Goal: Transaction & Acquisition: Obtain resource

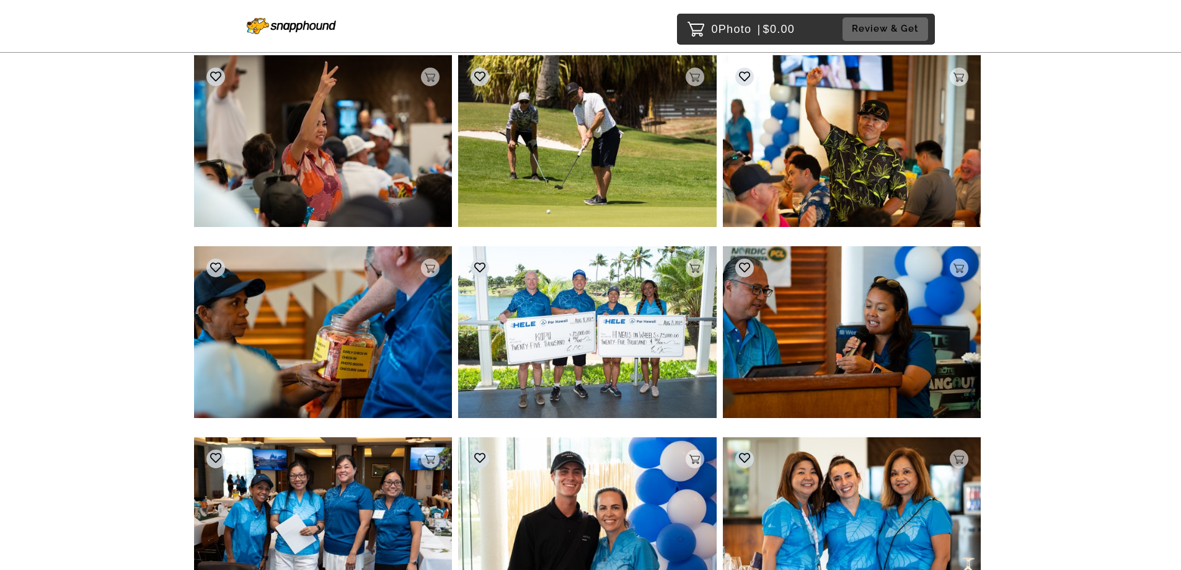
scroll to position [1364, 0]
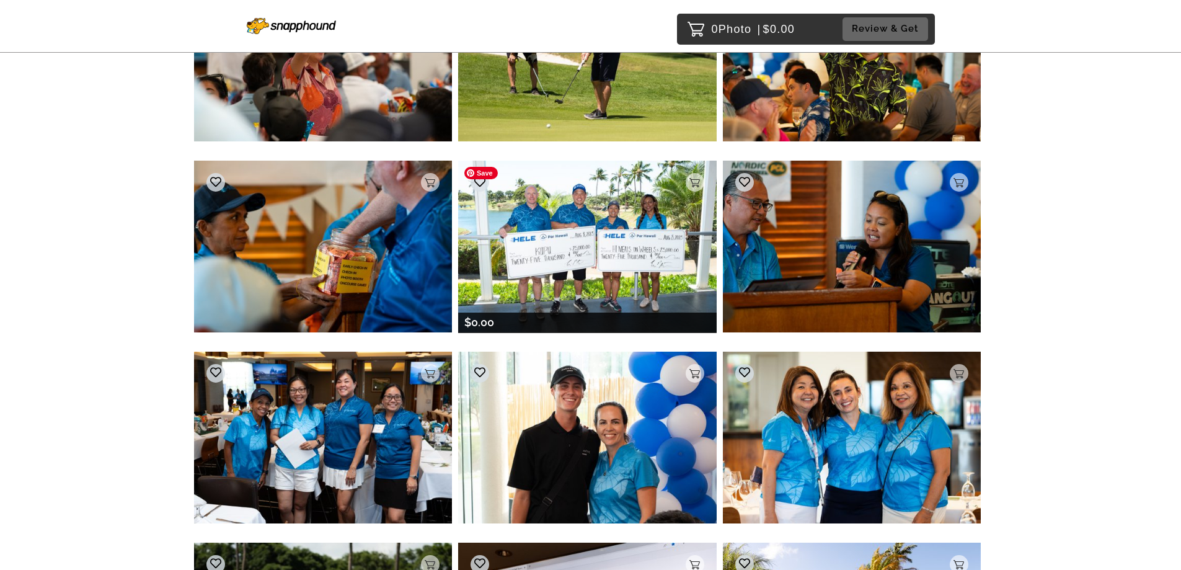
click at [585, 274] on img at bounding box center [587, 247] width 259 height 172
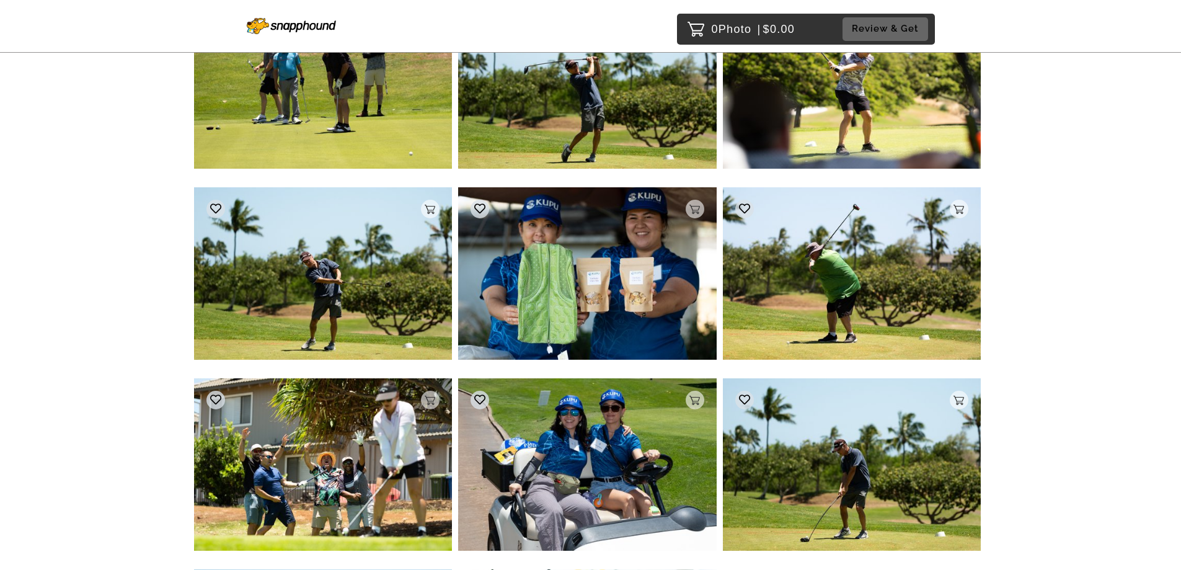
scroll to position [12633, 0]
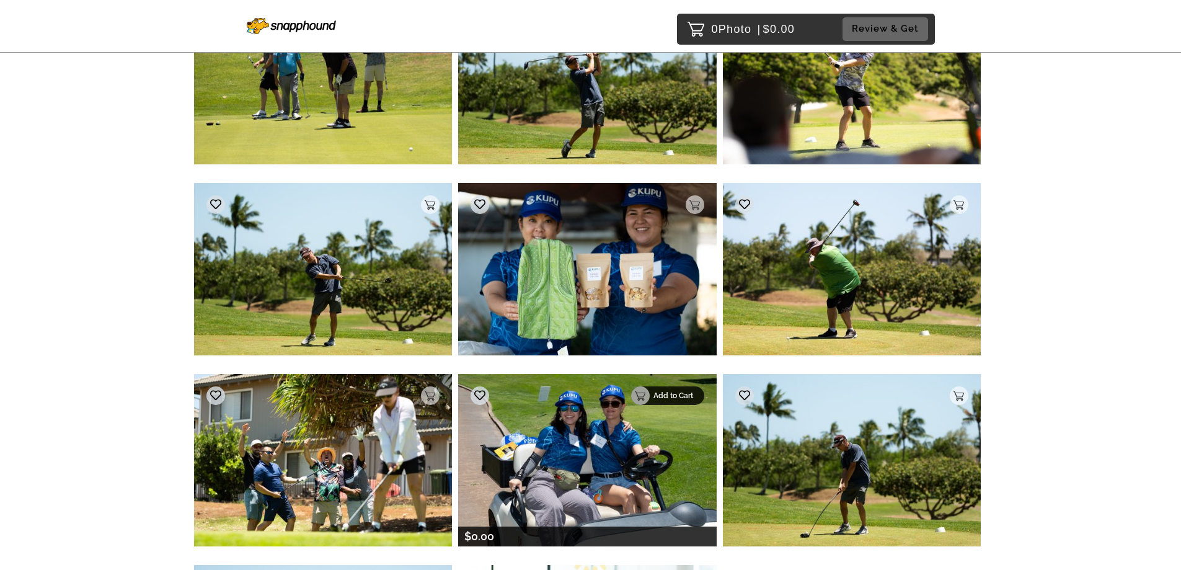
click at [691, 394] on p "Add to Cart" at bounding box center [675, 395] width 43 height 9
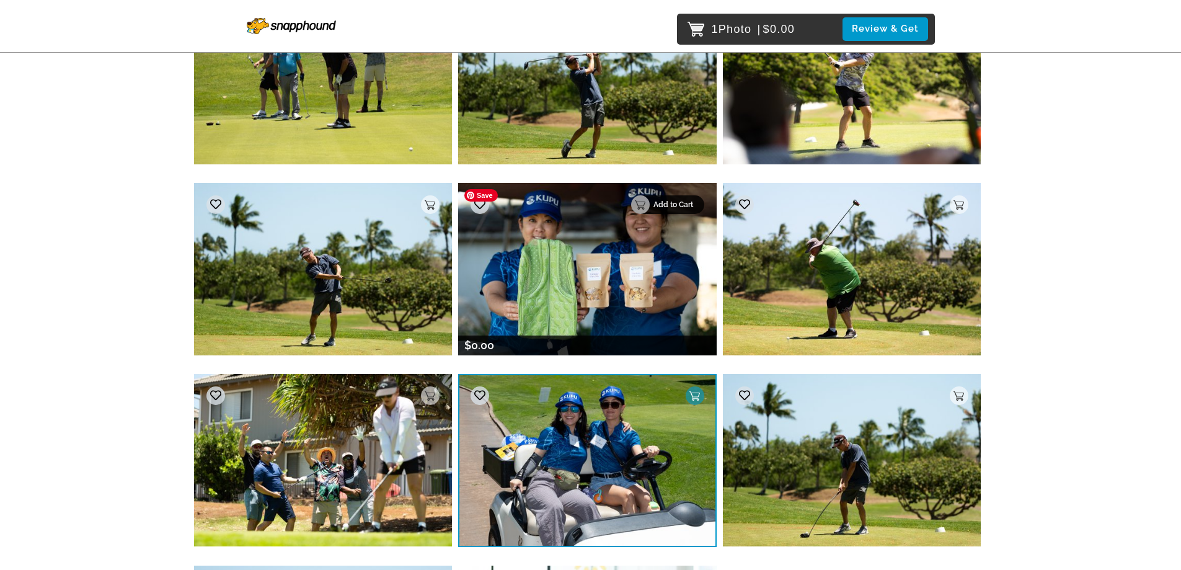
click at [690, 203] on p "Add to Cart" at bounding box center [675, 204] width 43 height 9
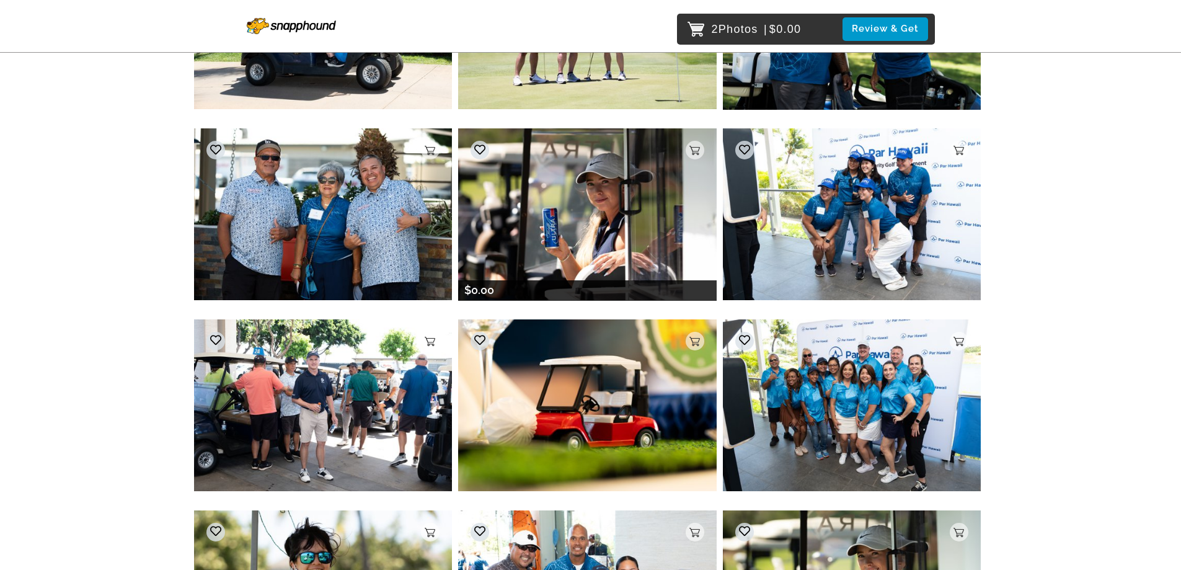
scroll to position [13997, 0]
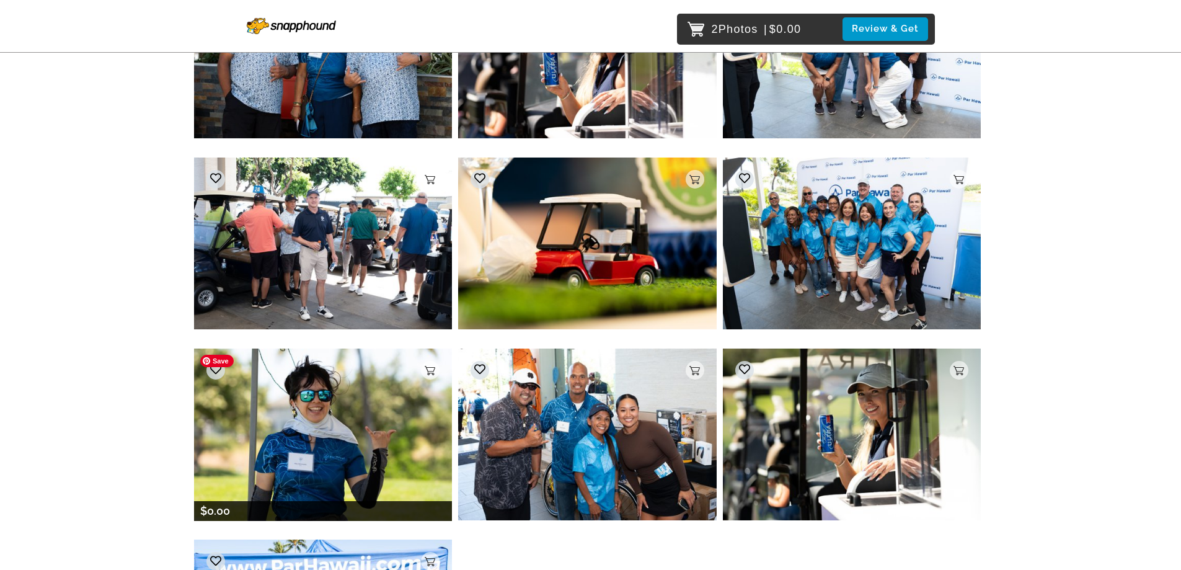
click at [420, 369] on img at bounding box center [323, 435] width 259 height 172
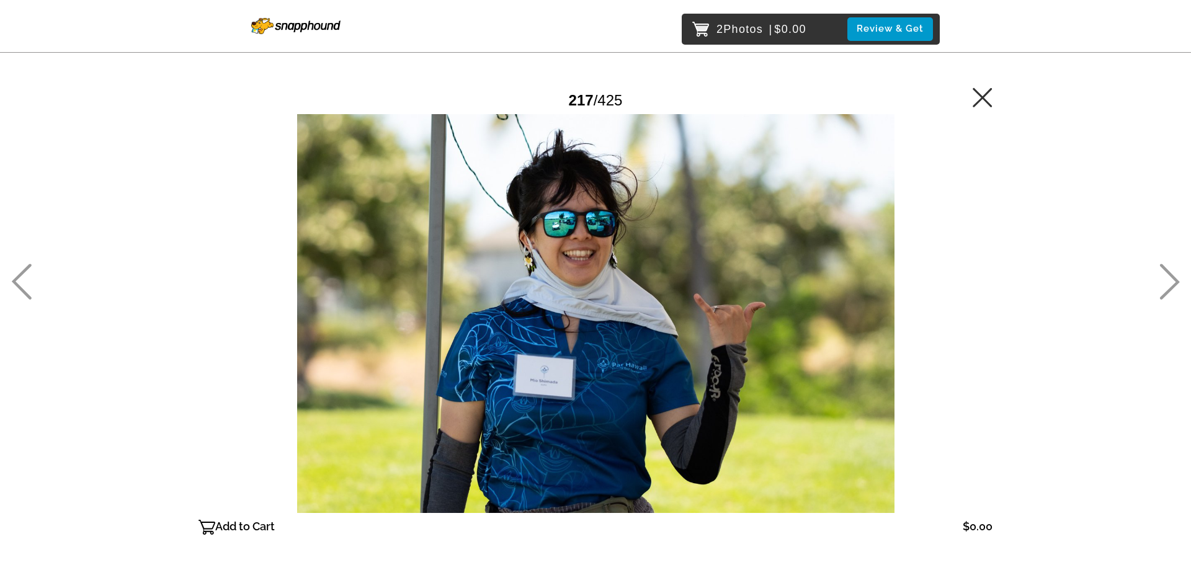
click at [260, 516] on div "Add to Cart $0.00 Gallery $0.00 Add" at bounding box center [595, 527] width 794 height 28
click at [990, 97] on icon at bounding box center [982, 97] width 20 height 20
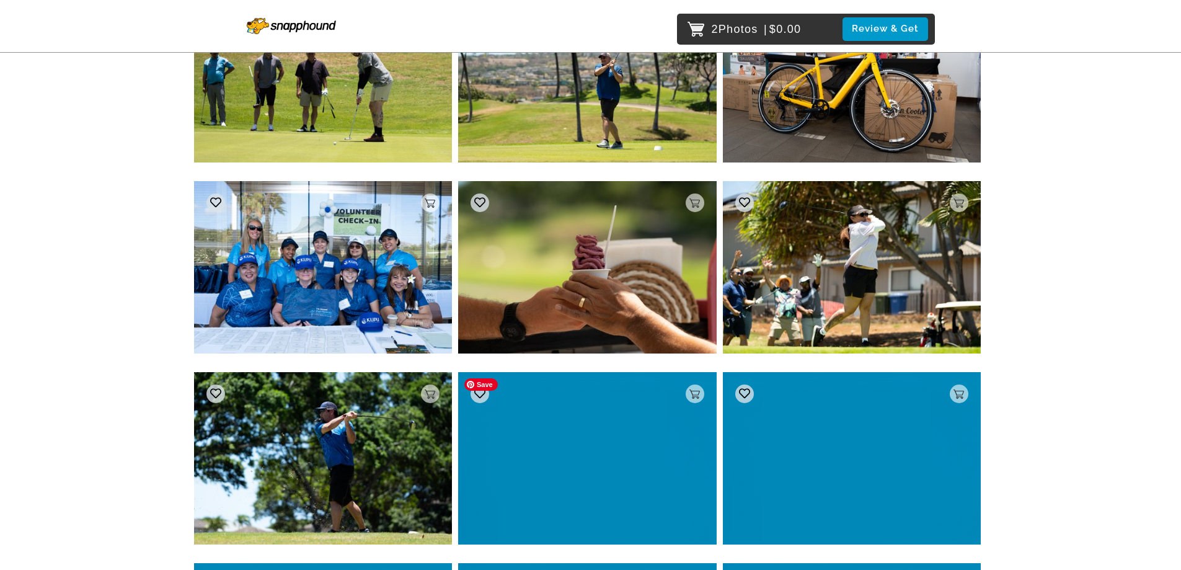
scroll to position [14985, 0]
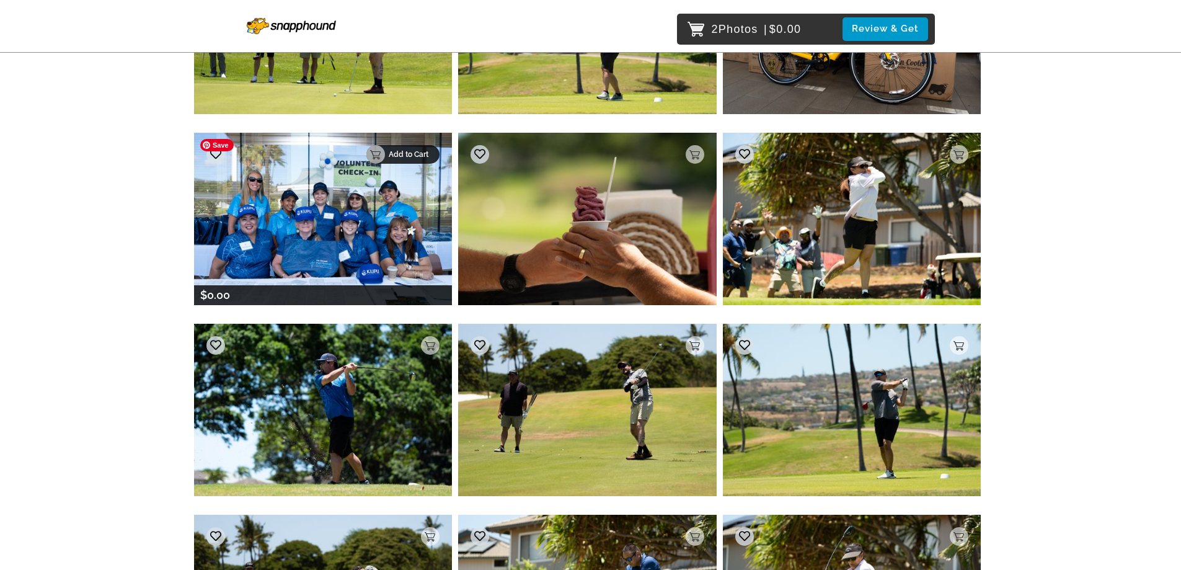
click at [430, 156] on p "Add to Cart" at bounding box center [410, 154] width 43 height 9
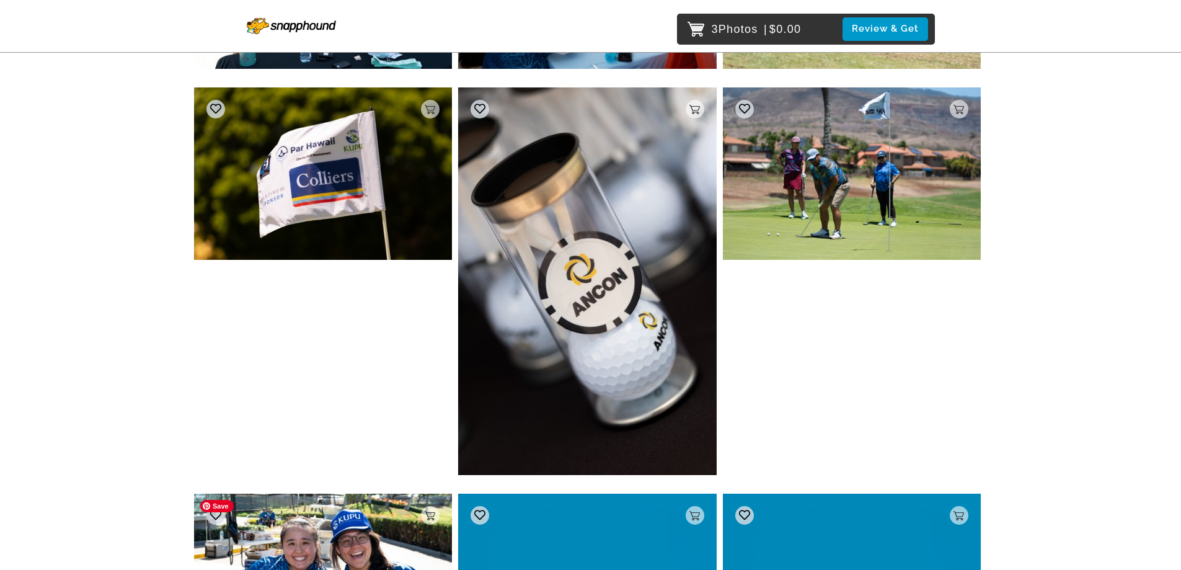
scroll to position [17131, 0]
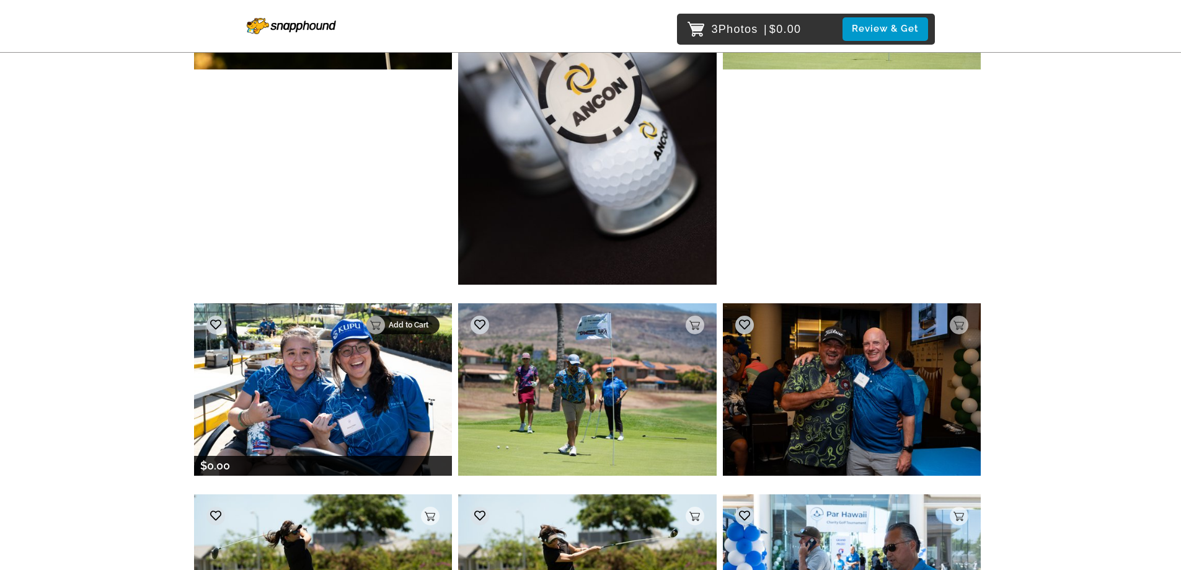
click at [425, 329] on p "Add to Cart" at bounding box center [410, 325] width 43 height 9
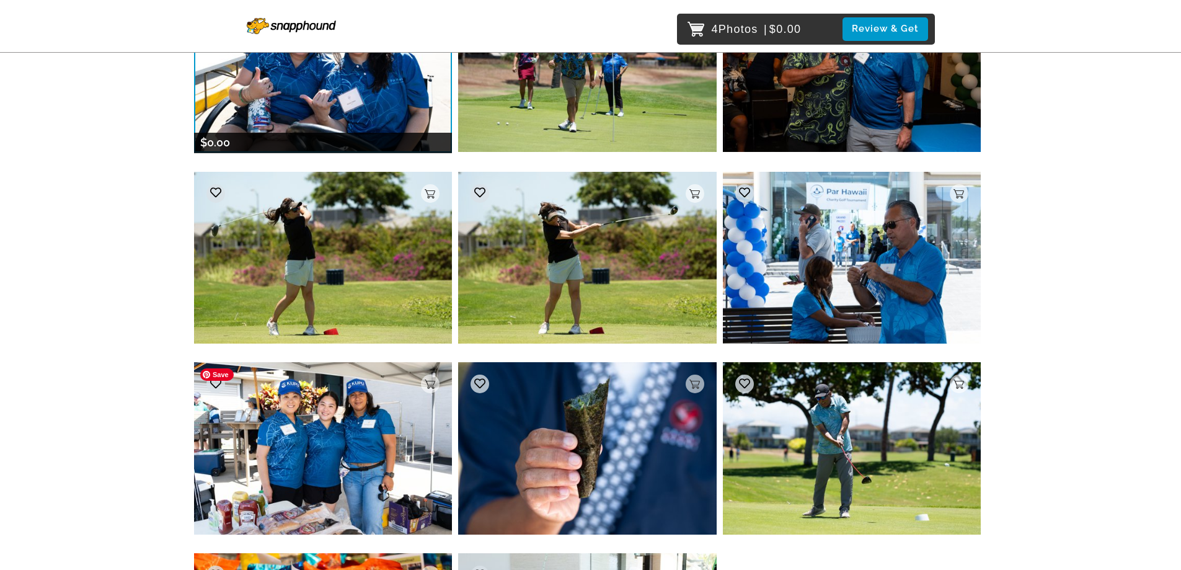
scroll to position [17441, 0]
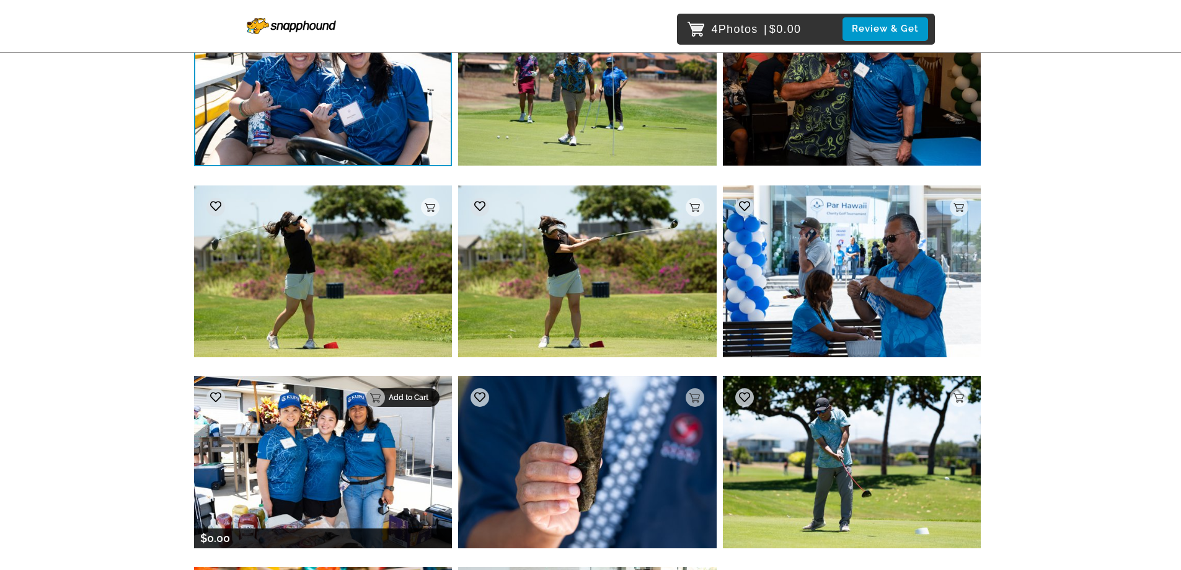
click at [423, 399] on p "Add to Cart" at bounding box center [410, 397] width 43 height 9
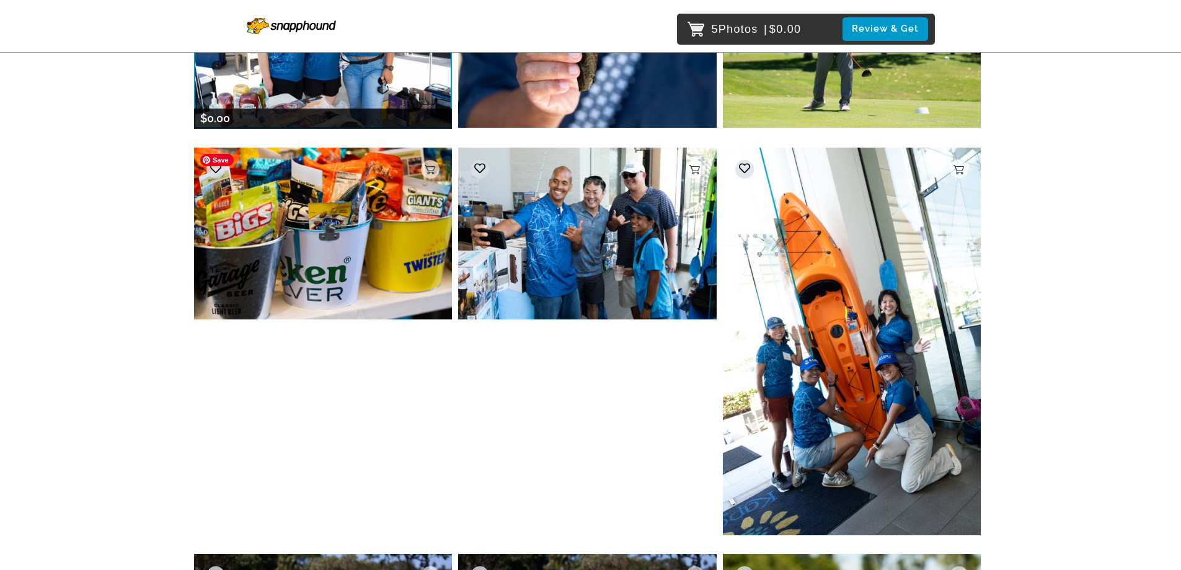
scroll to position [17875, 0]
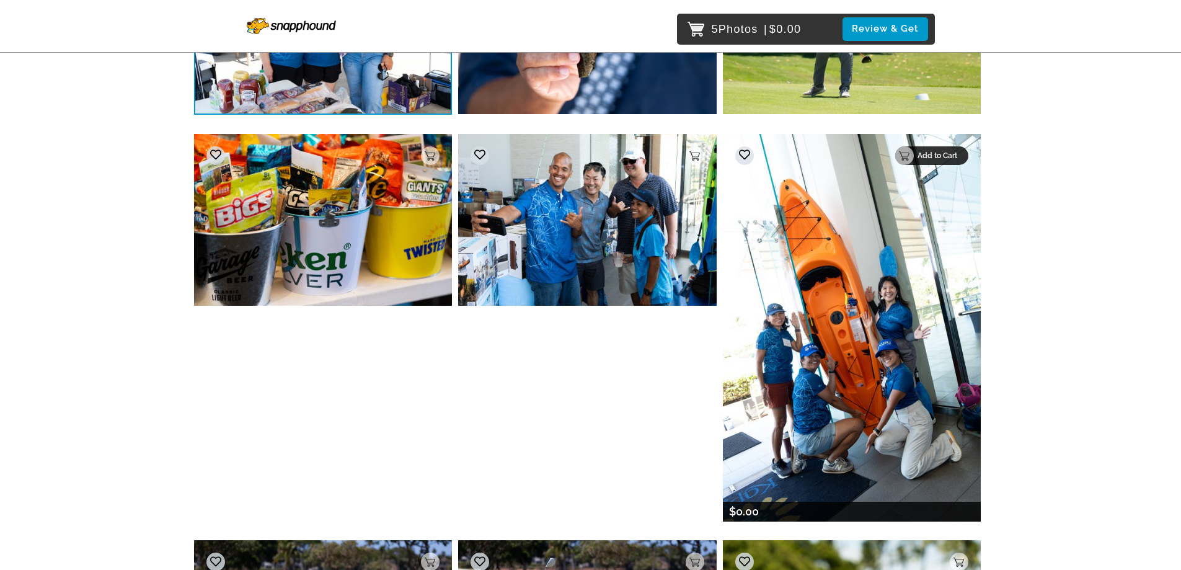
click at [954, 152] on p "Add to Cart" at bounding box center [939, 155] width 43 height 9
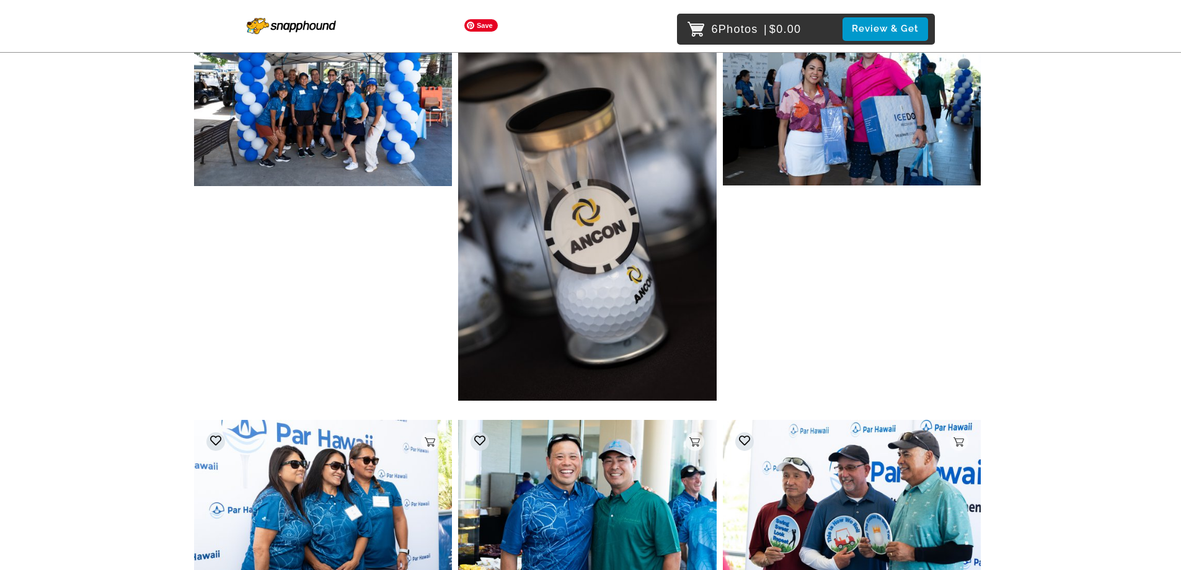
scroll to position [19052, 0]
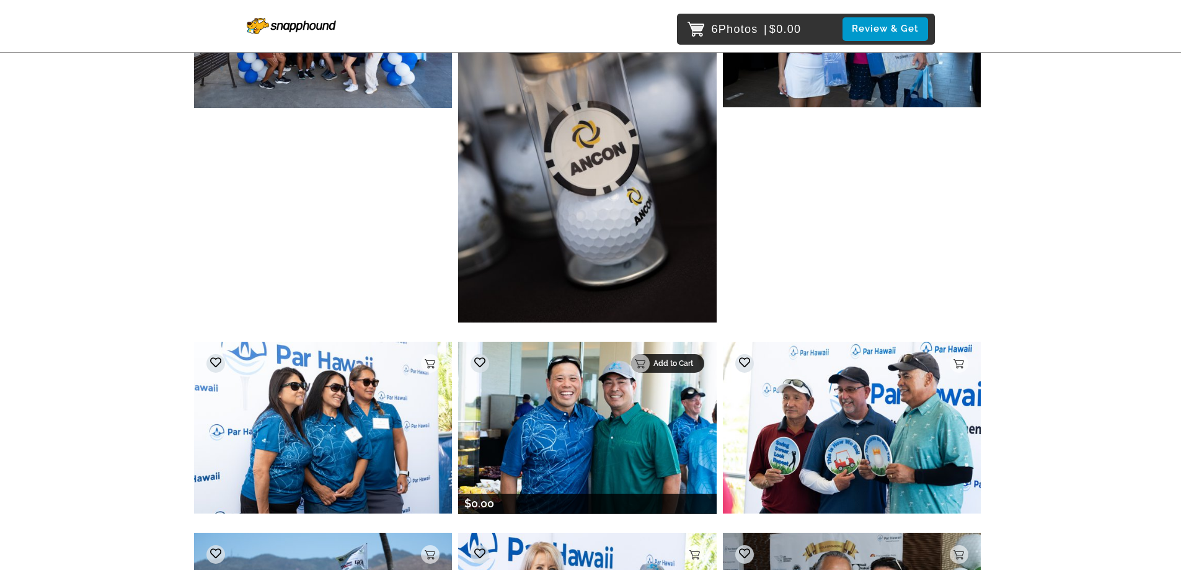
click at [687, 360] on p "Add to Cart" at bounding box center [675, 363] width 43 height 9
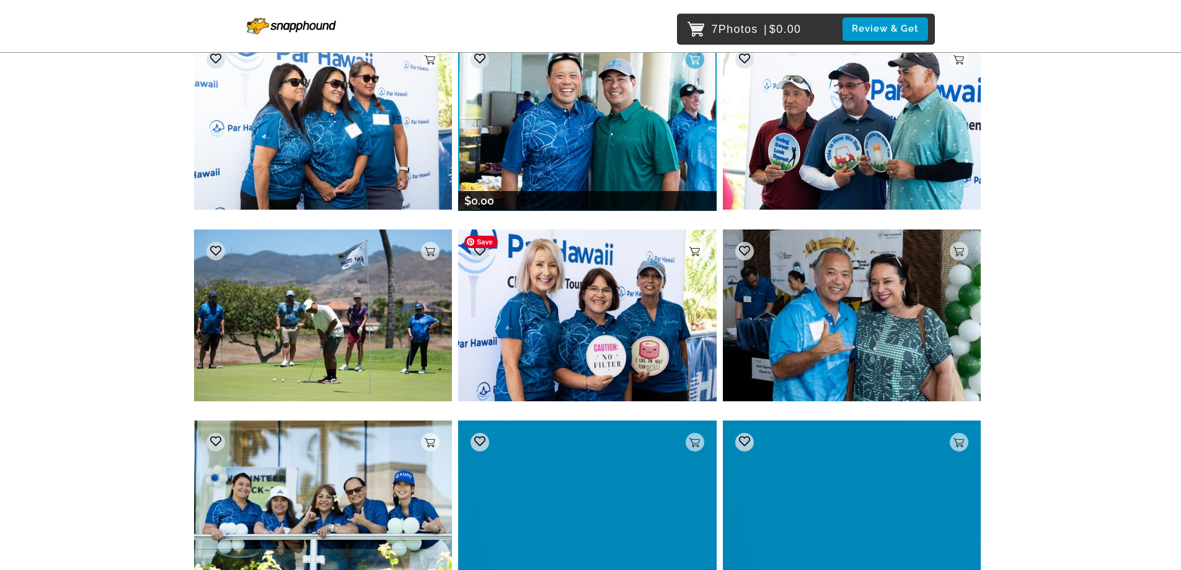
scroll to position [19486, 0]
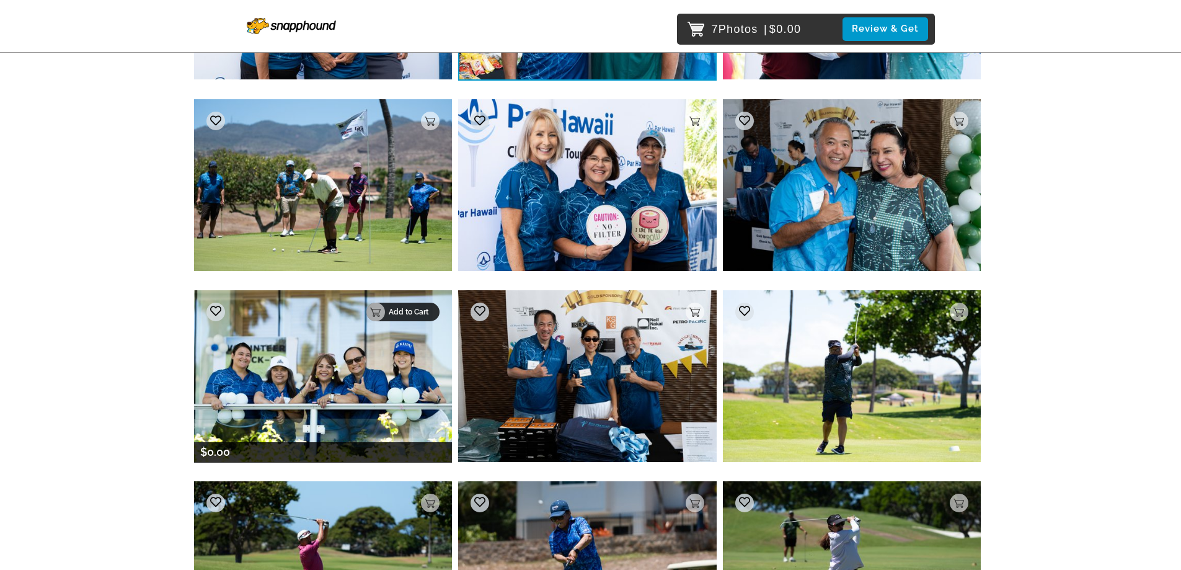
click at [432, 311] on p "Add to Cart" at bounding box center [410, 312] width 43 height 9
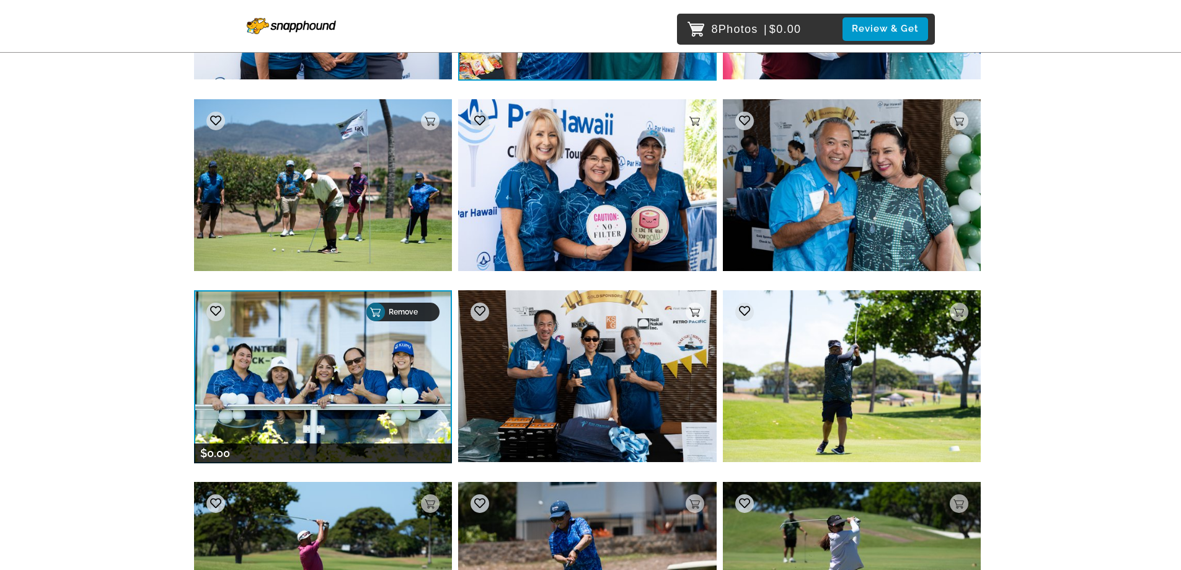
click at [430, 306] on div "Remove" at bounding box center [403, 312] width 73 height 19
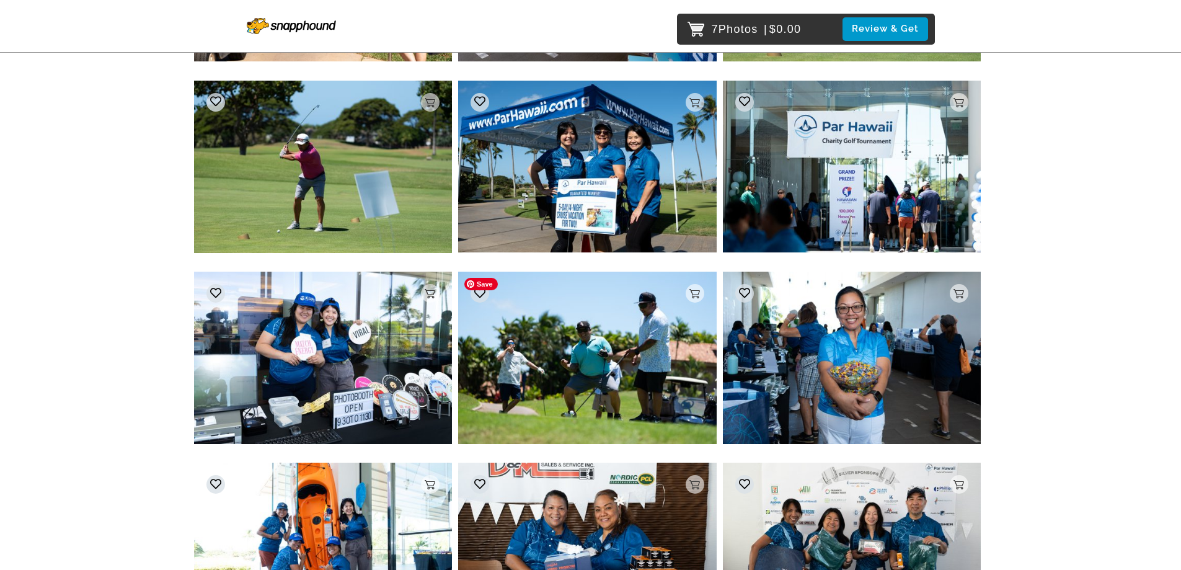
scroll to position [20868, 0]
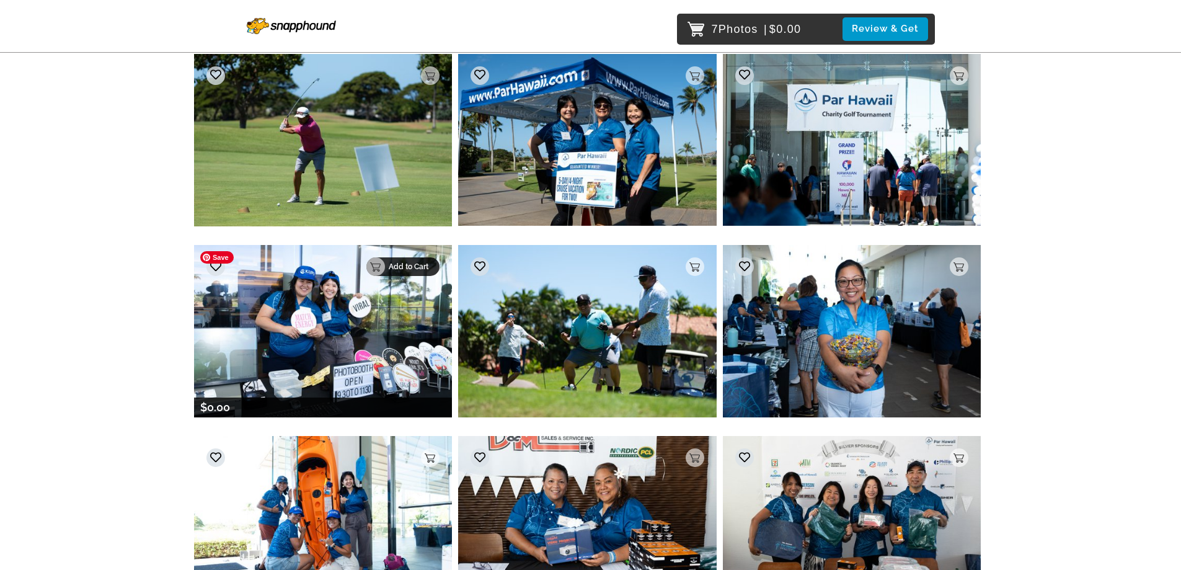
click at [425, 263] on p "Add to Cart" at bounding box center [410, 266] width 43 height 9
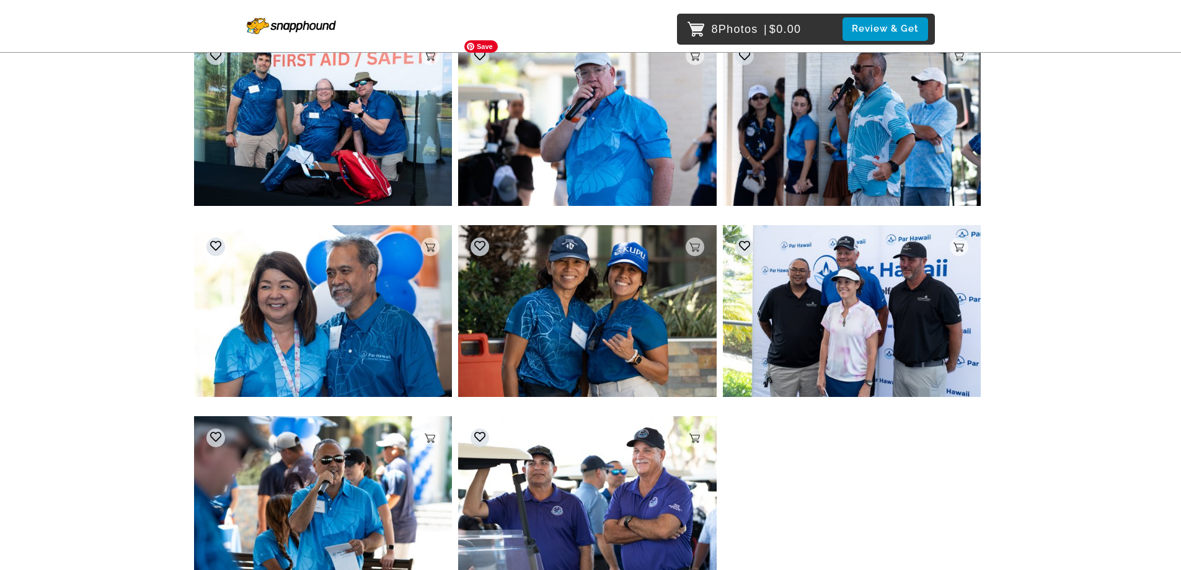
scroll to position [24006, 0]
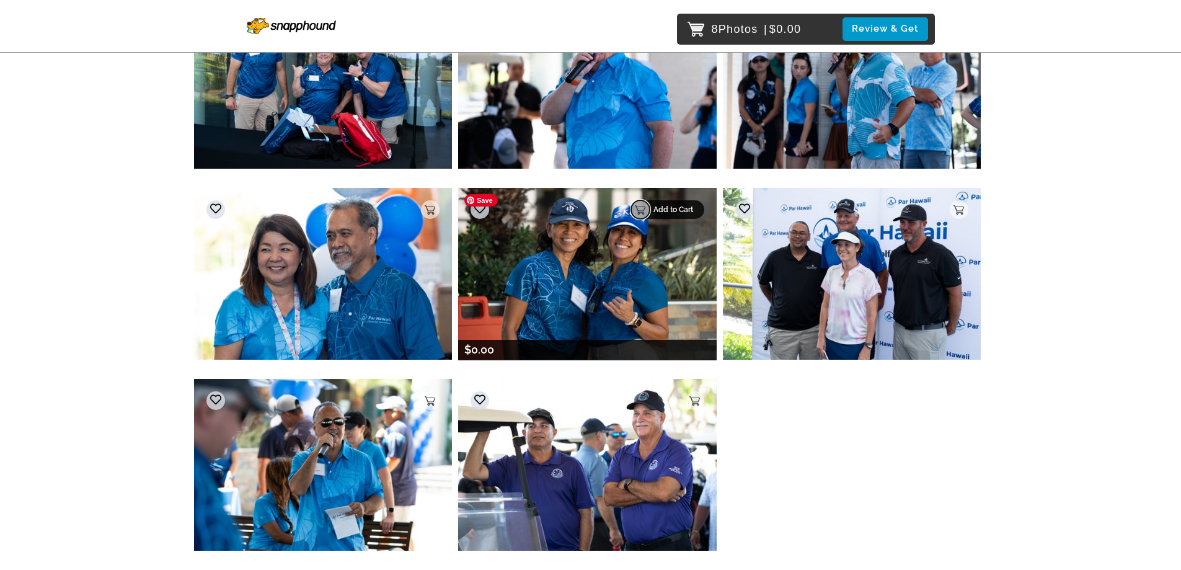
click at [686, 210] on div "Add to Cart" at bounding box center [667, 209] width 73 height 19
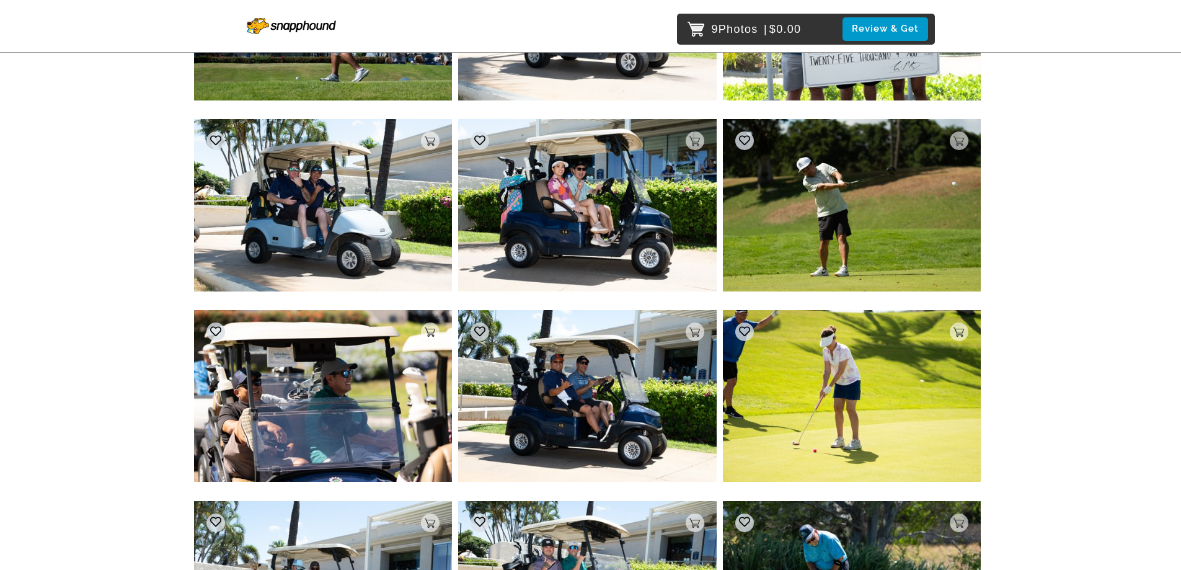
scroll to position [8194, 0]
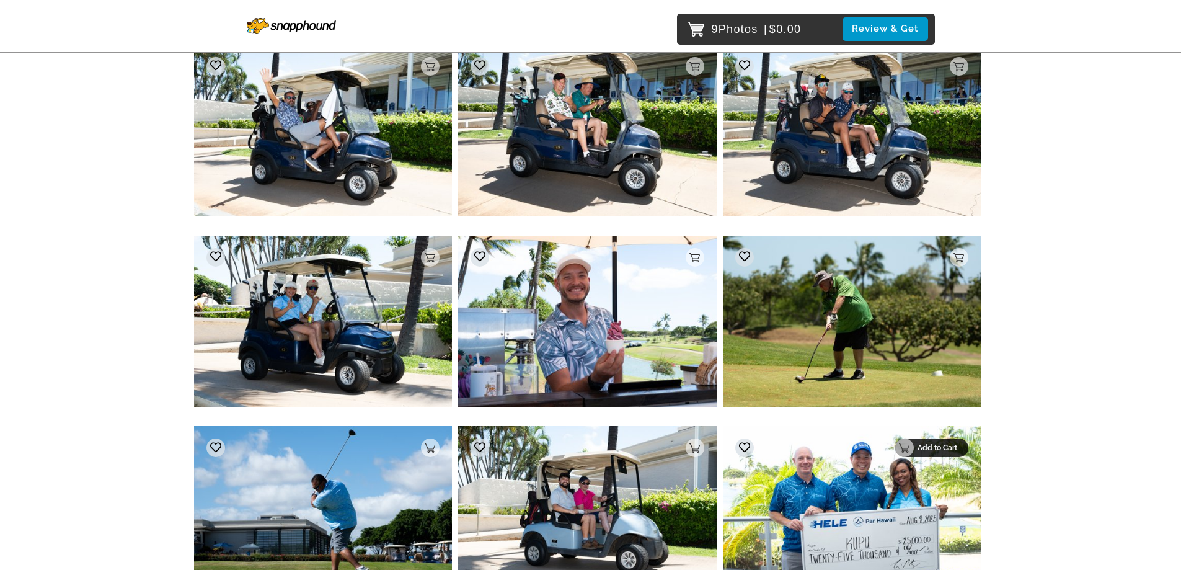
click at [958, 447] on p "Add to Cart" at bounding box center [939, 447] width 43 height 9
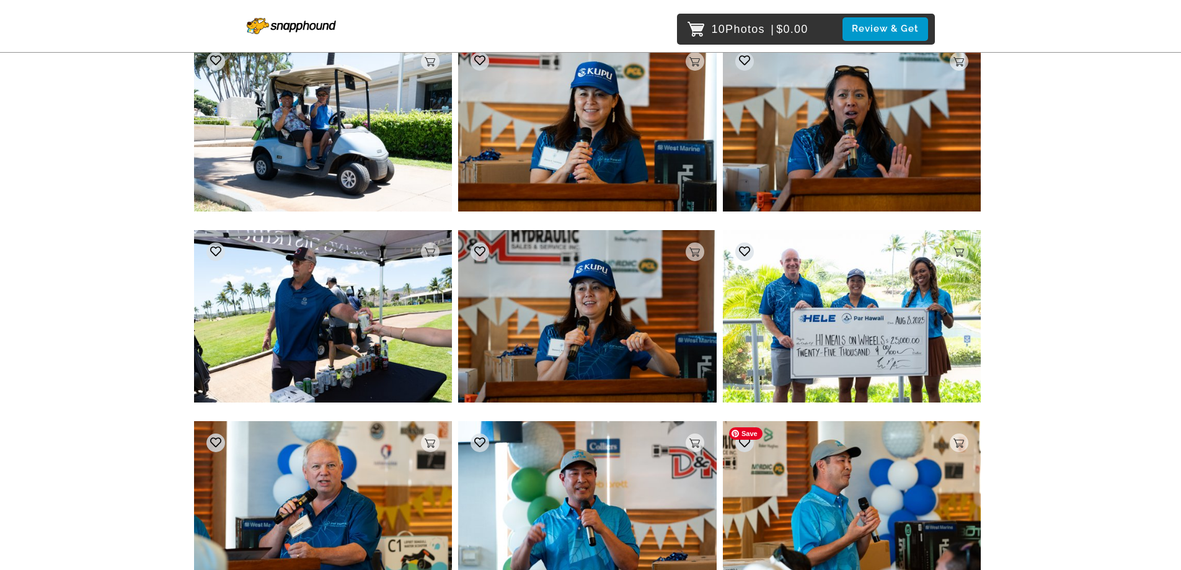
scroll to position [3975, 0]
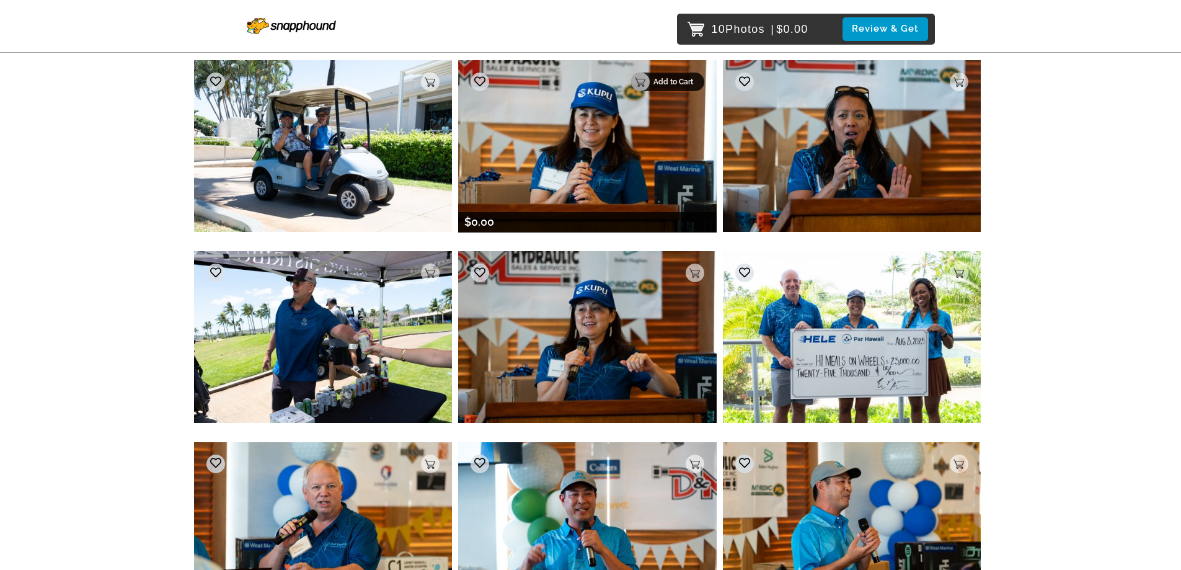
click at [686, 82] on p "Add to Cart" at bounding box center [675, 82] width 43 height 9
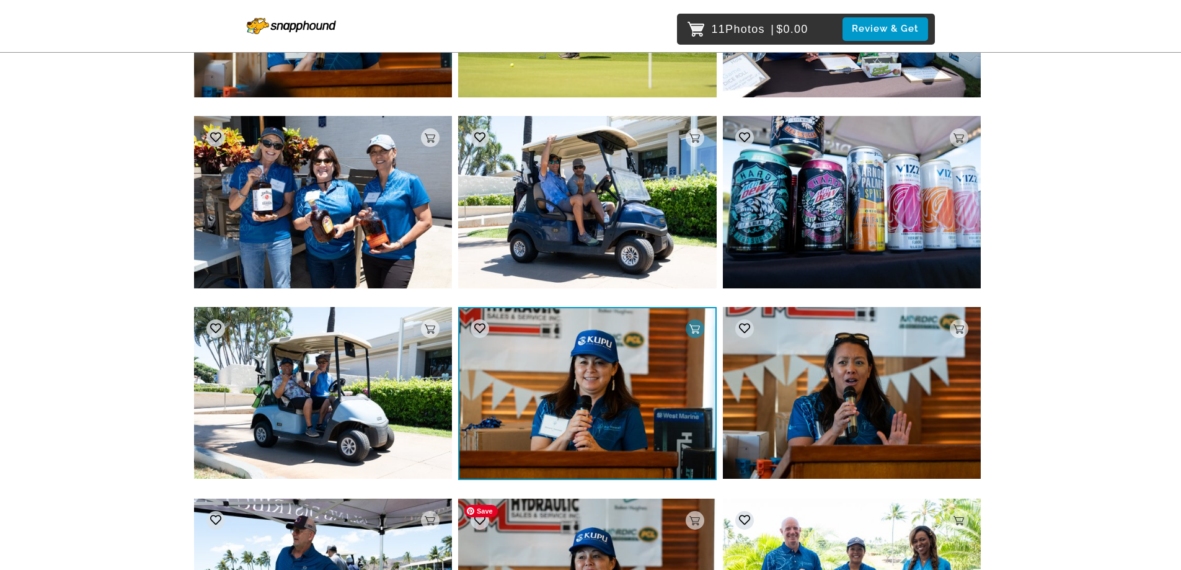
scroll to position [3727, 0]
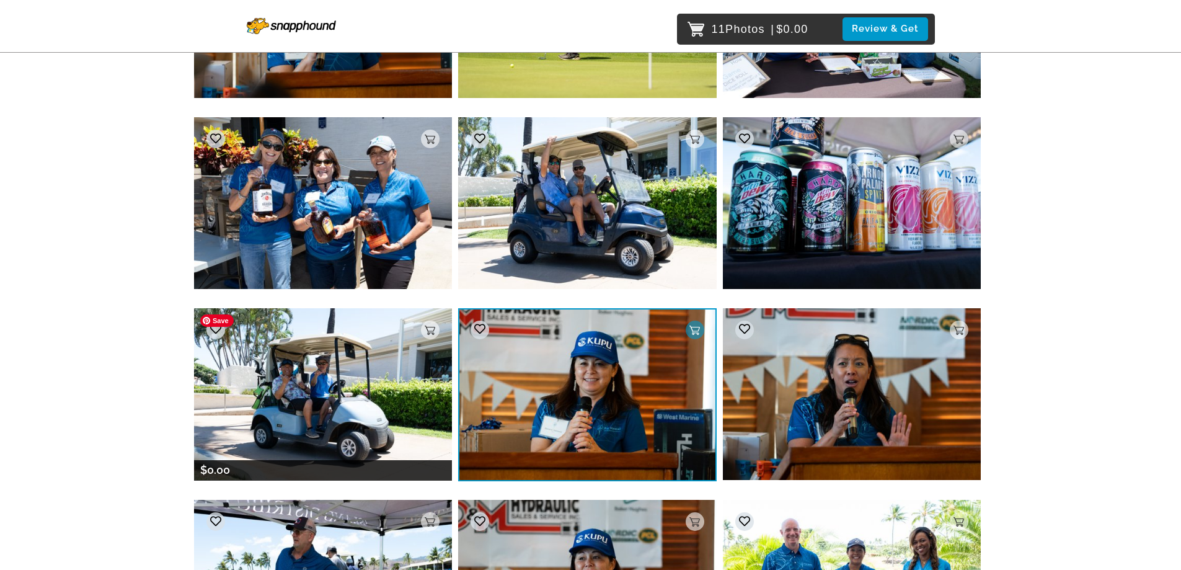
click at [324, 389] on img at bounding box center [323, 394] width 259 height 172
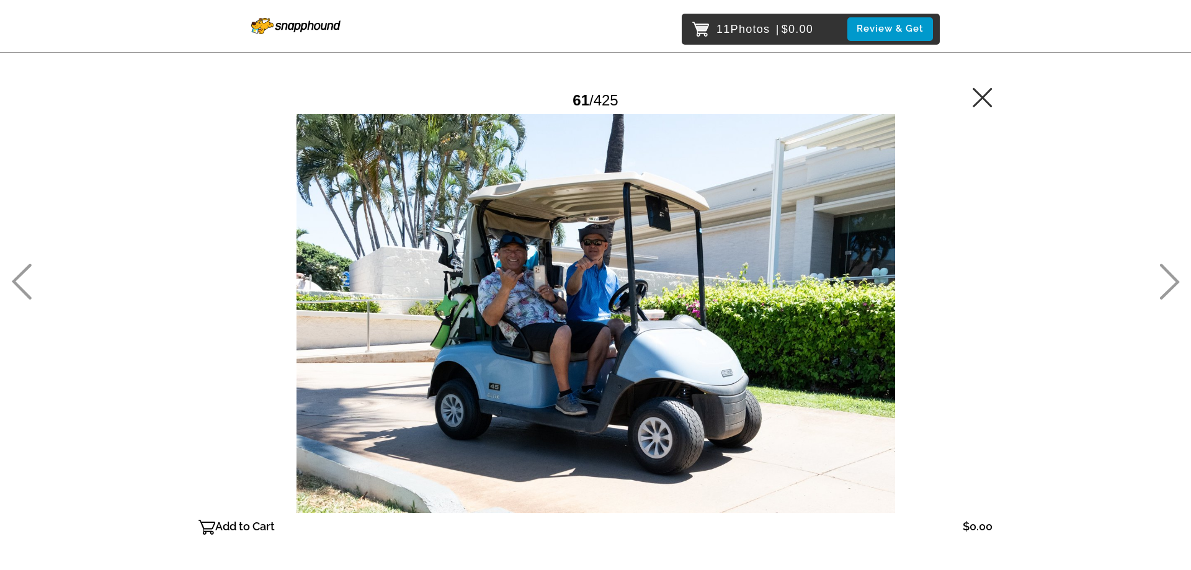
click at [990, 96] on icon at bounding box center [982, 97] width 20 height 20
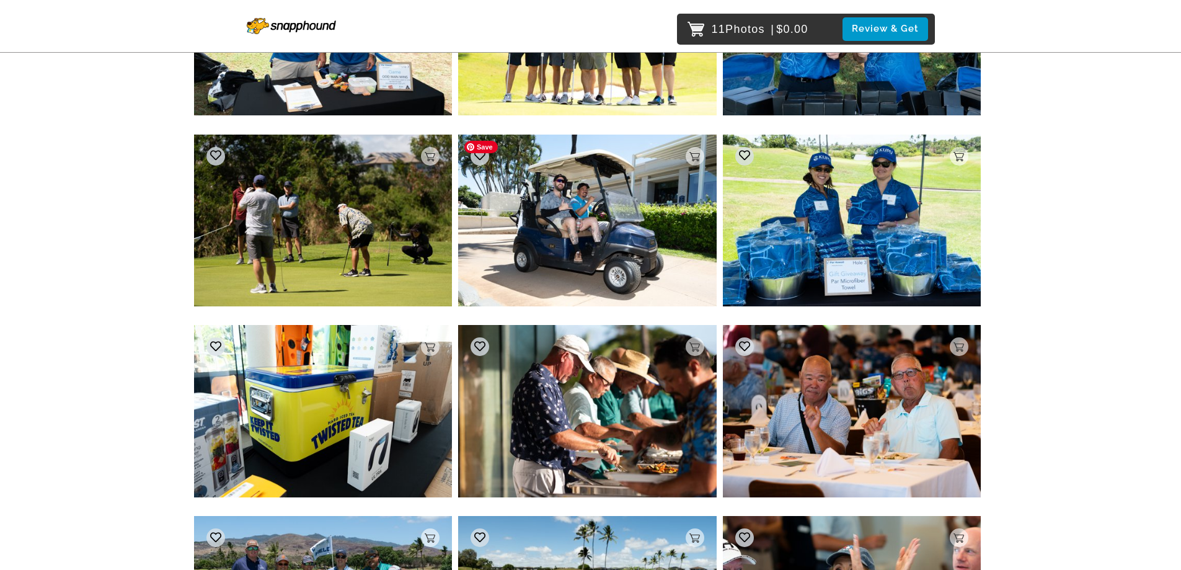
scroll to position [2529, 0]
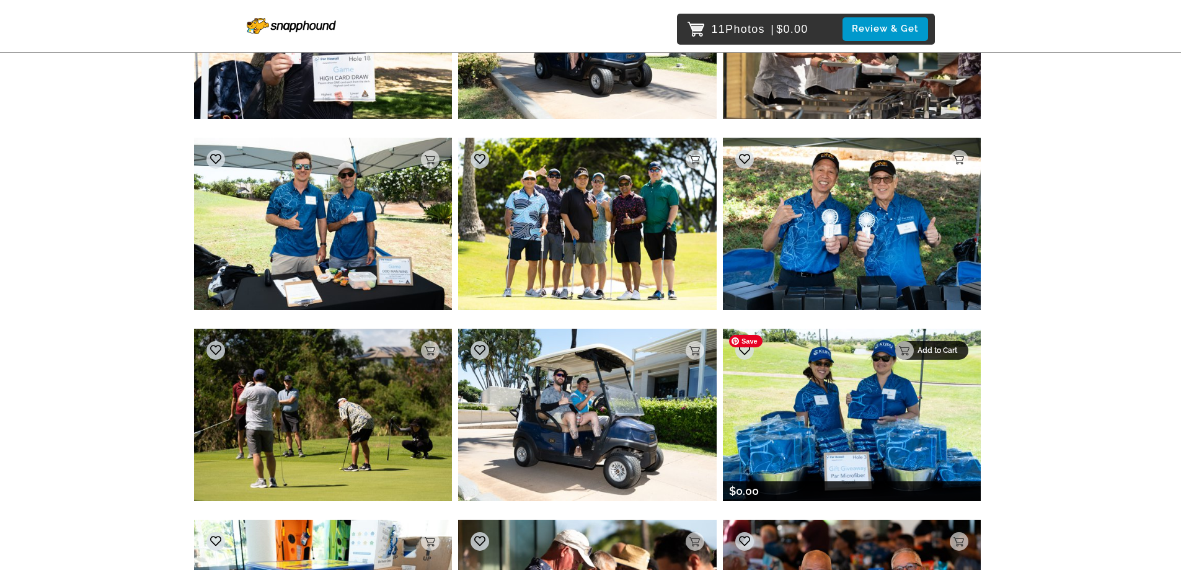
click at [961, 346] on p "Add to Cart" at bounding box center [939, 350] width 43 height 9
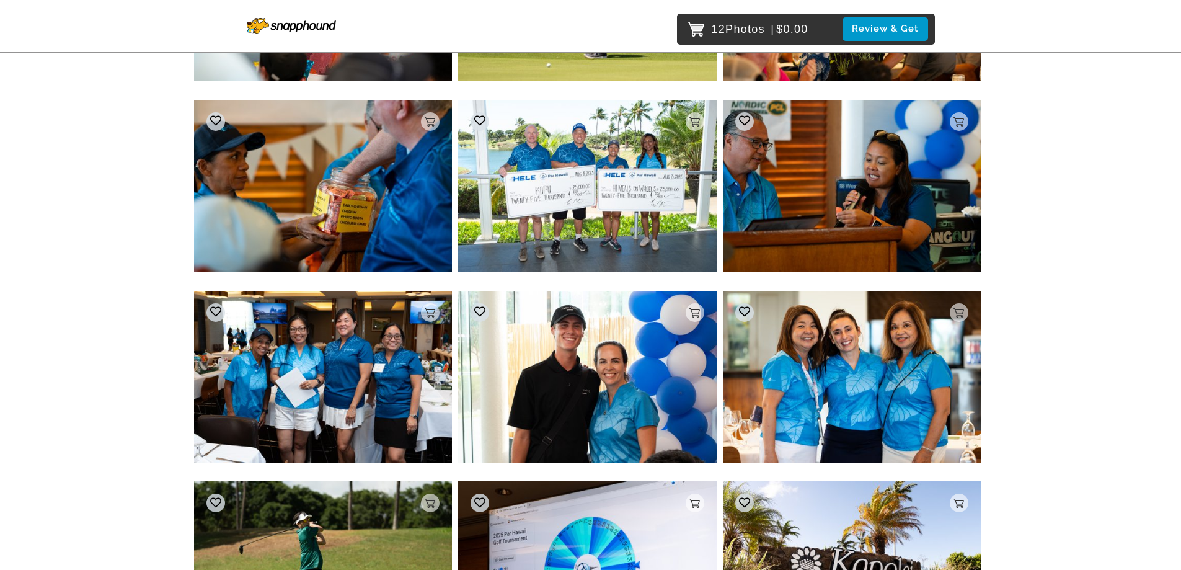
scroll to position [1416, 0]
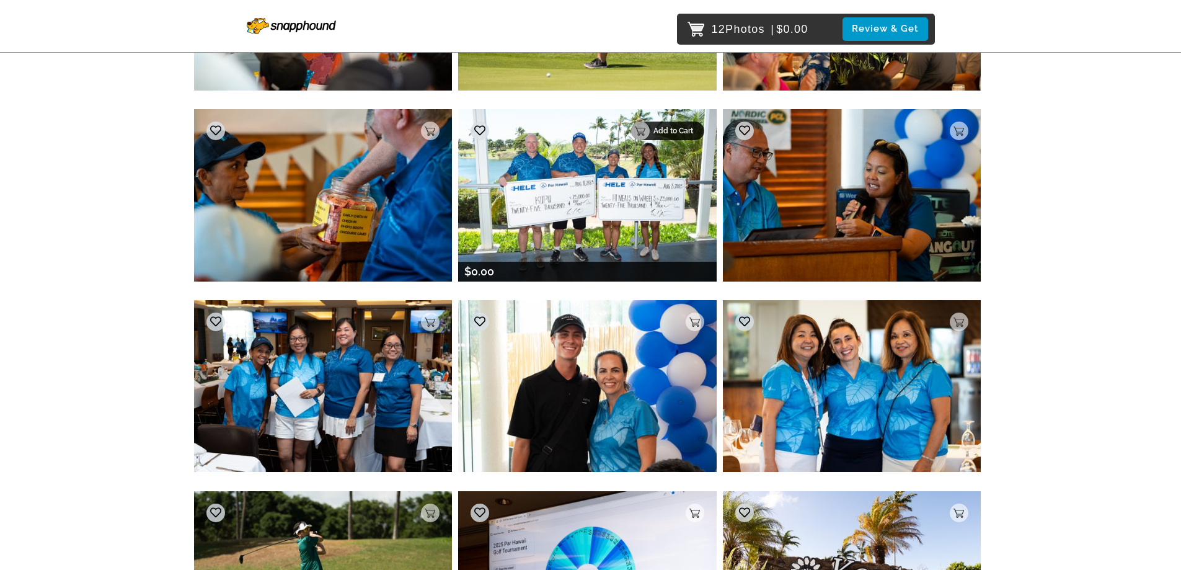
click at [693, 129] on p "Add to Cart" at bounding box center [675, 131] width 43 height 9
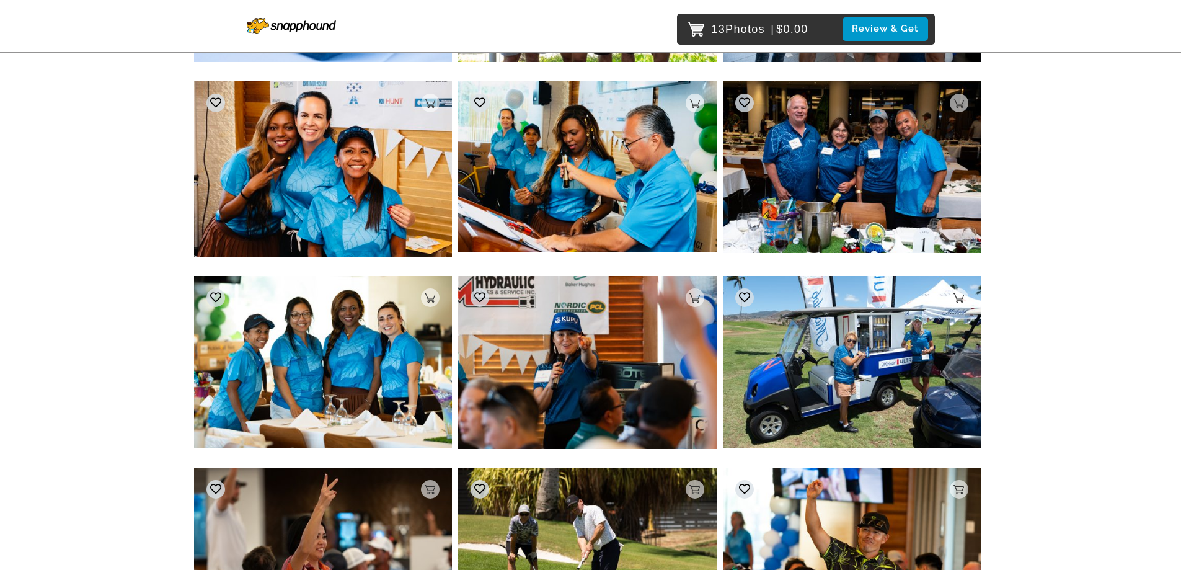
scroll to position [857, 0]
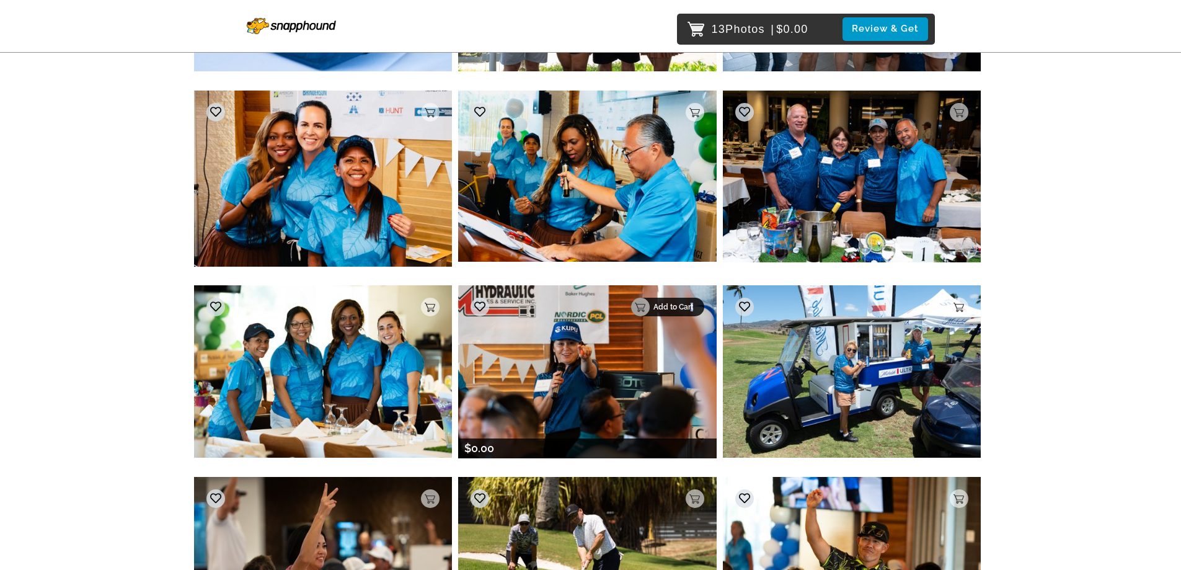
click at [693, 308] on p "Add to Cart" at bounding box center [675, 307] width 43 height 9
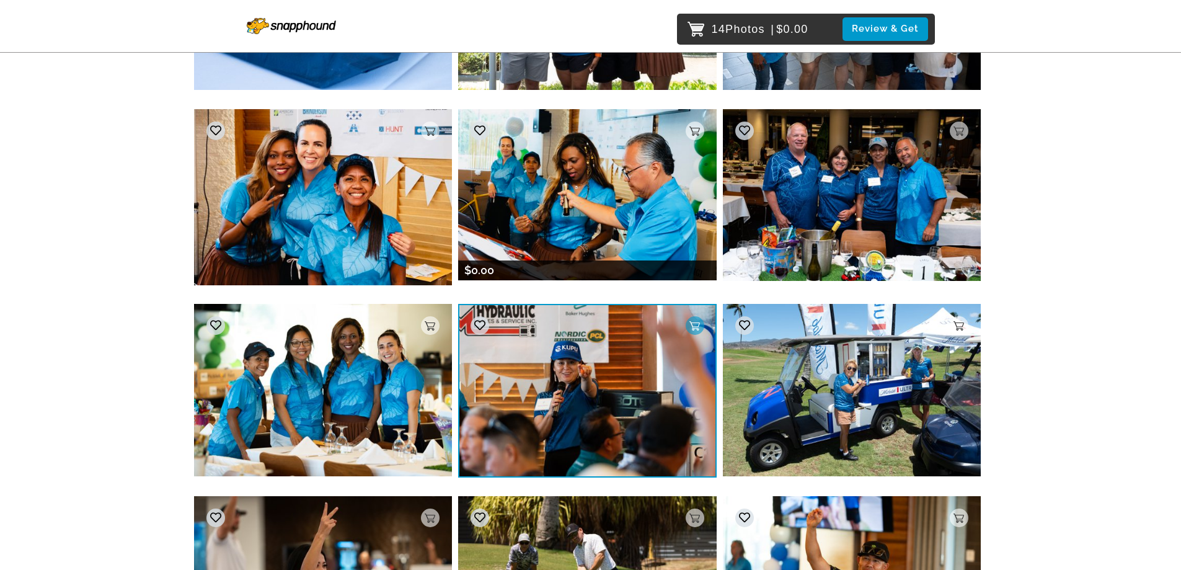
scroll to position [609, 0]
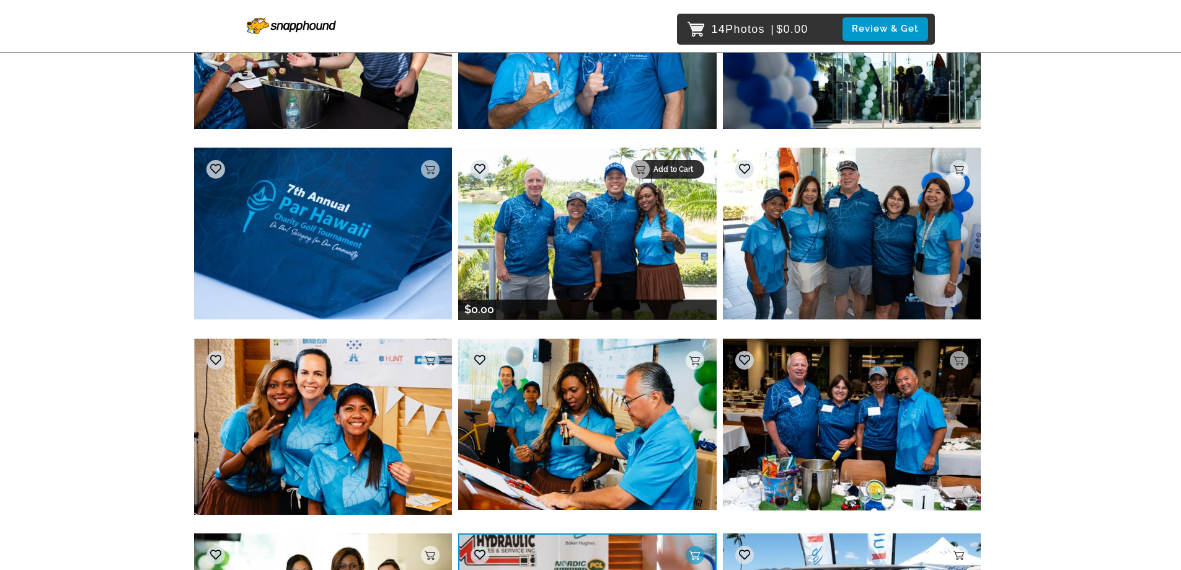
click at [693, 167] on p "Add to Cart" at bounding box center [675, 169] width 43 height 9
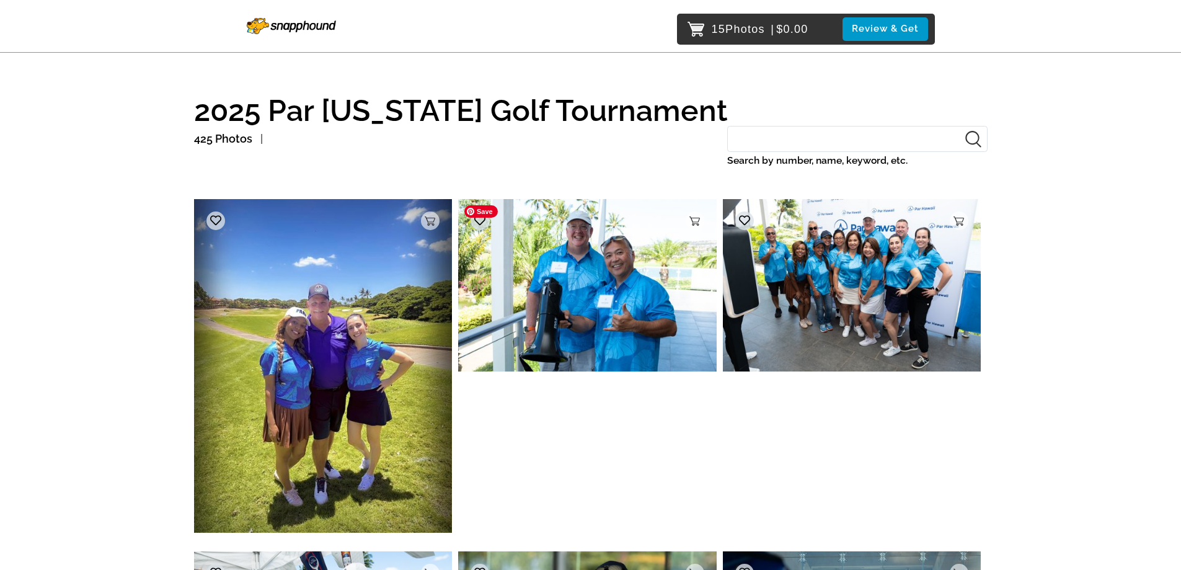
scroll to position [0, 0]
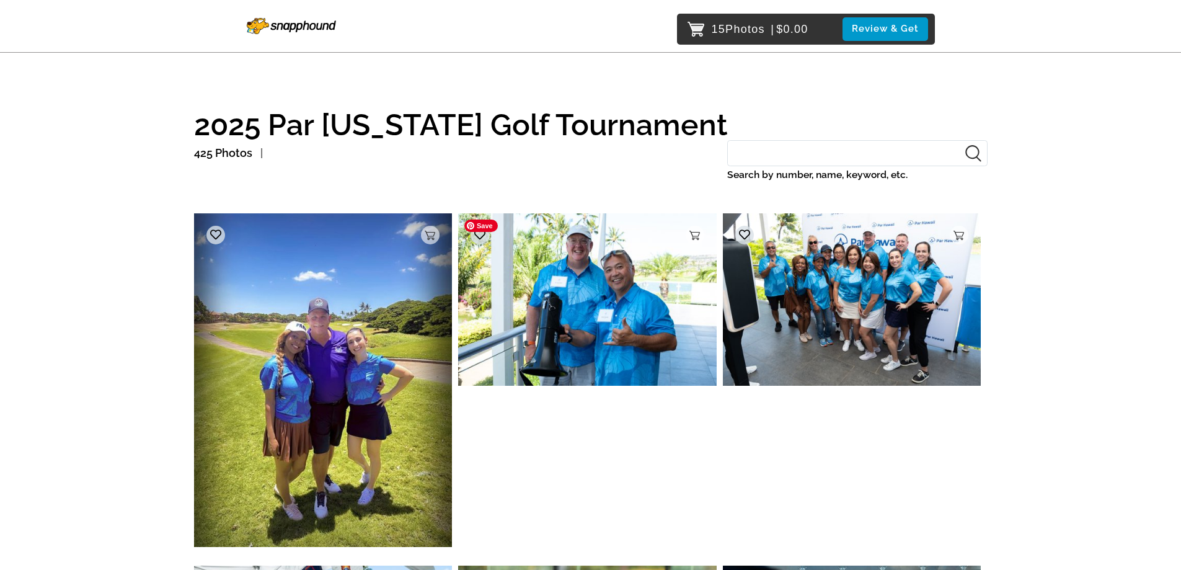
click at [894, 16] on div "15 Photos | $0.00 Review & Get" at bounding box center [806, 29] width 258 height 31
click at [894, 25] on button "Review & Get" at bounding box center [886, 28] width 86 height 23
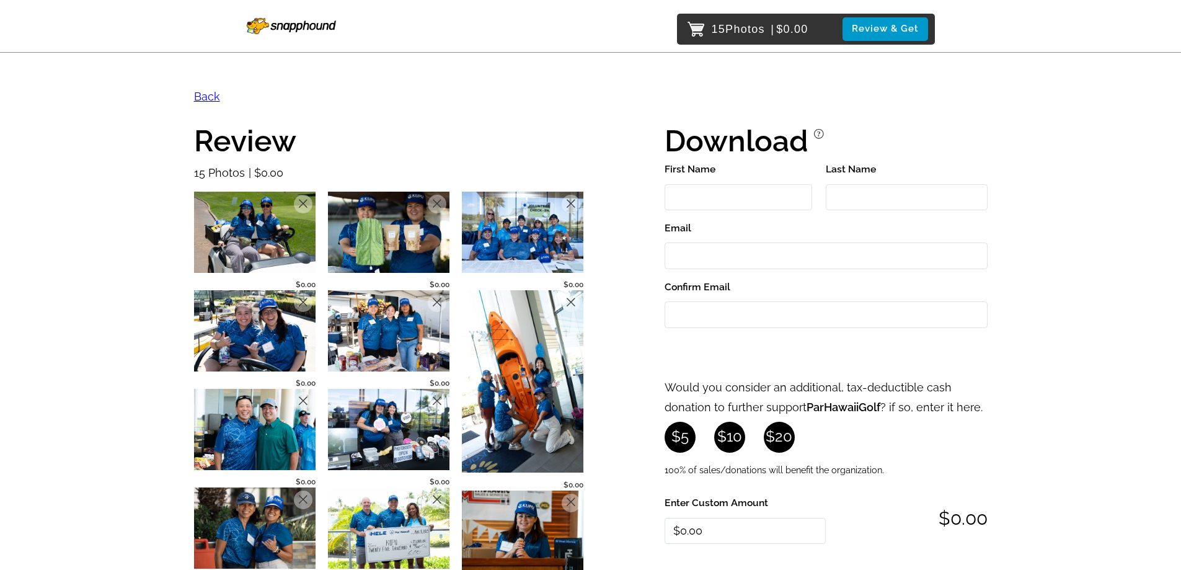
click at [732, 198] on input "First Name" at bounding box center [739, 197] width 148 height 27
drag, startPoint x: 755, startPoint y: 200, endPoint x: 623, endPoint y: 207, distance: 132.3
click at [623, 207] on div "Review 15 Photos $0.00 Remove $0.00 Remove $0.00 Remove $0.00 Remove $0.00 Remo…" at bounding box center [591, 449] width 794 height 668
type input "[PERSON_NAME]"
type input "Matsukawa"
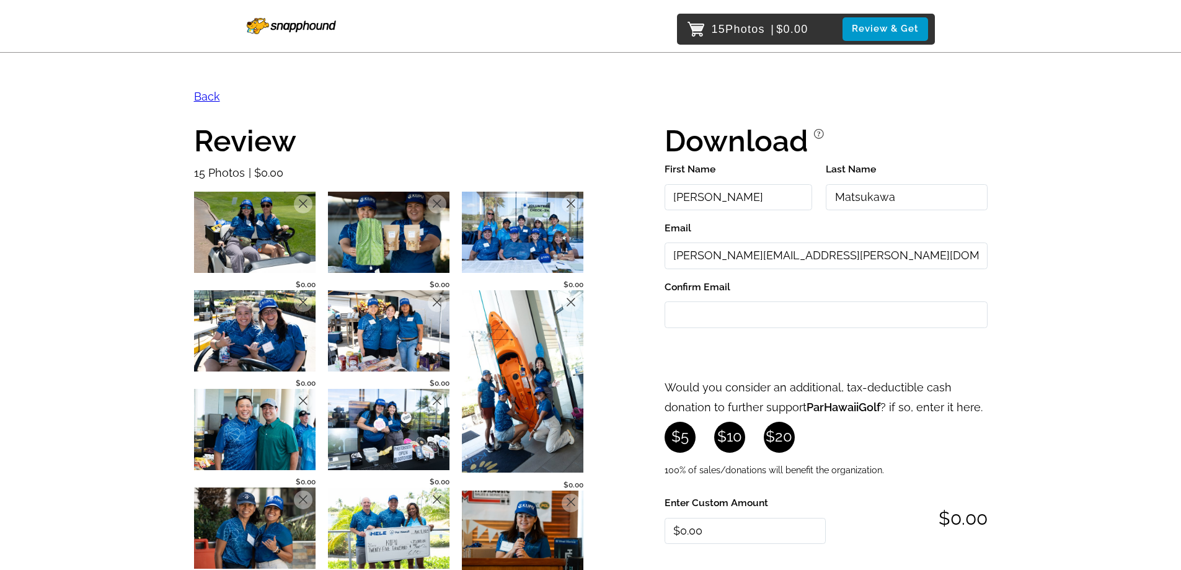
type input "[PERSON_NAME][EMAIL_ADDRESS][PERSON_NAME][DOMAIN_NAME]"
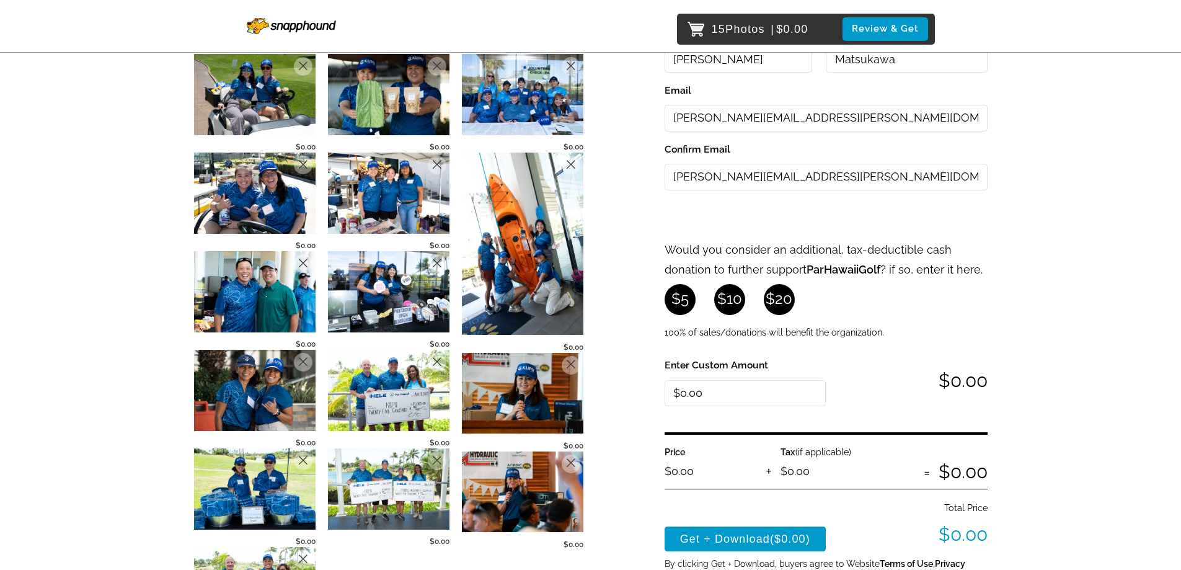
scroll to position [186, 0]
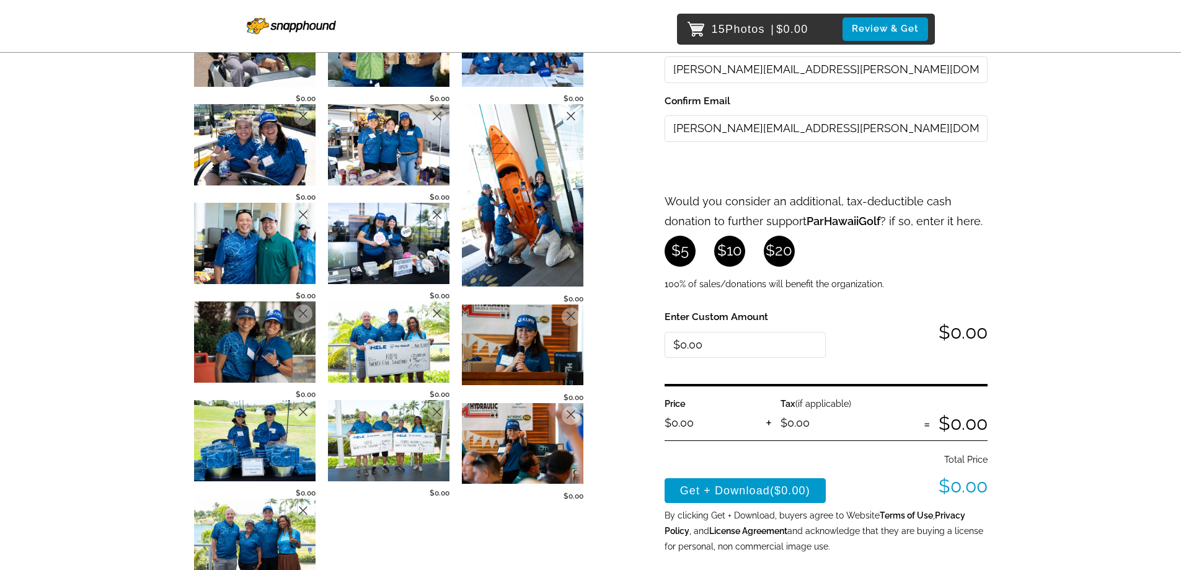
type input "[PERSON_NAME][EMAIL_ADDRESS][PERSON_NAME][DOMAIN_NAME]"
click at [765, 491] on button "Get + Download ($0.00)" at bounding box center [746, 490] width 162 height 25
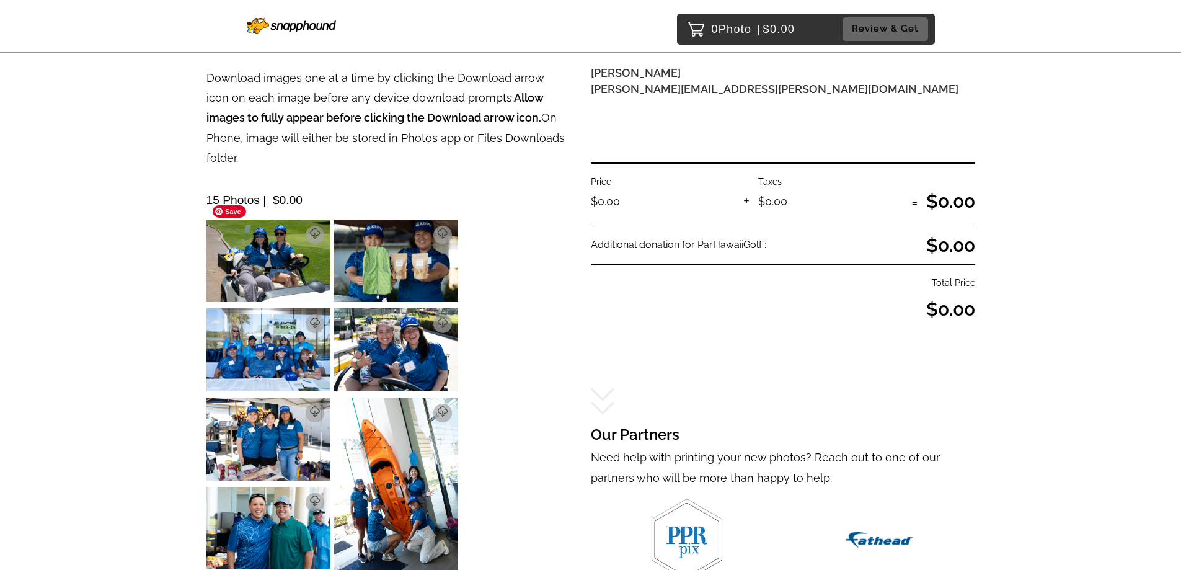
scroll to position [118, 0]
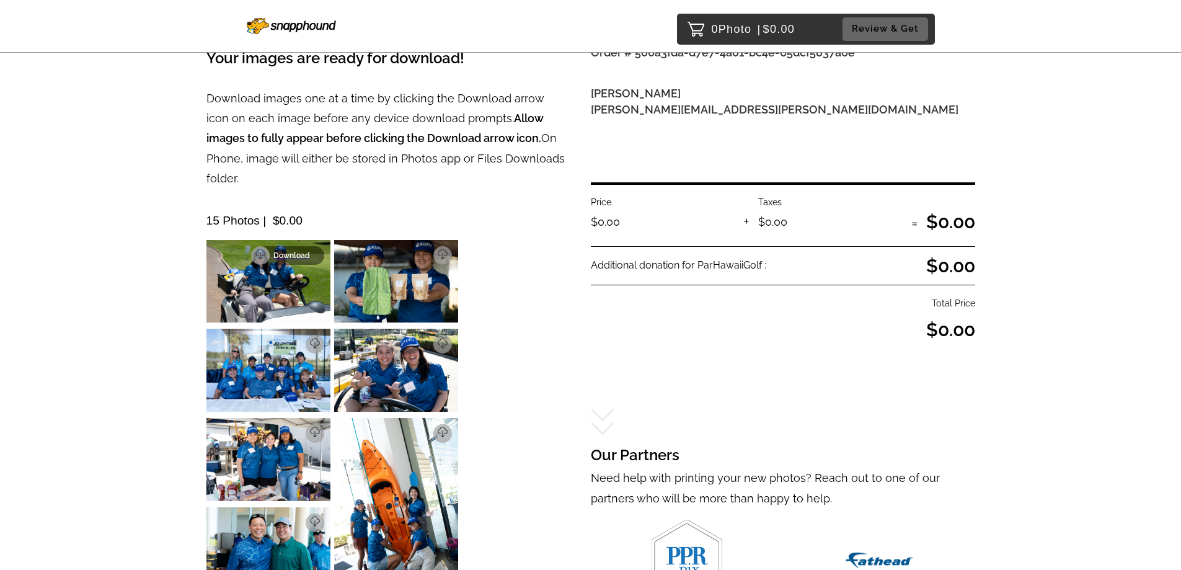
click at [309, 251] on p "Download" at bounding box center [294, 255] width 43 height 9
click at [438, 251] on p "Download" at bounding box center [422, 255] width 43 height 9
click at [308, 335] on link "Download" at bounding box center [287, 344] width 73 height 19
click at [430, 340] on p "Download" at bounding box center [422, 344] width 43 height 9
click at [316, 429] on p "Download" at bounding box center [294, 433] width 43 height 9
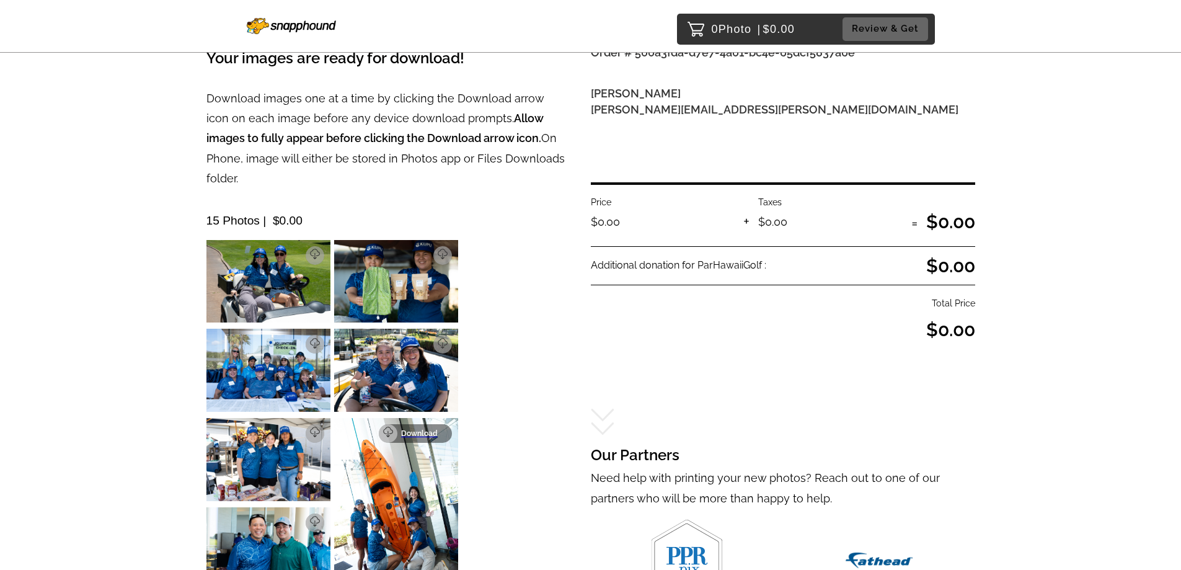
click at [442, 429] on p "Download" at bounding box center [422, 433] width 43 height 9
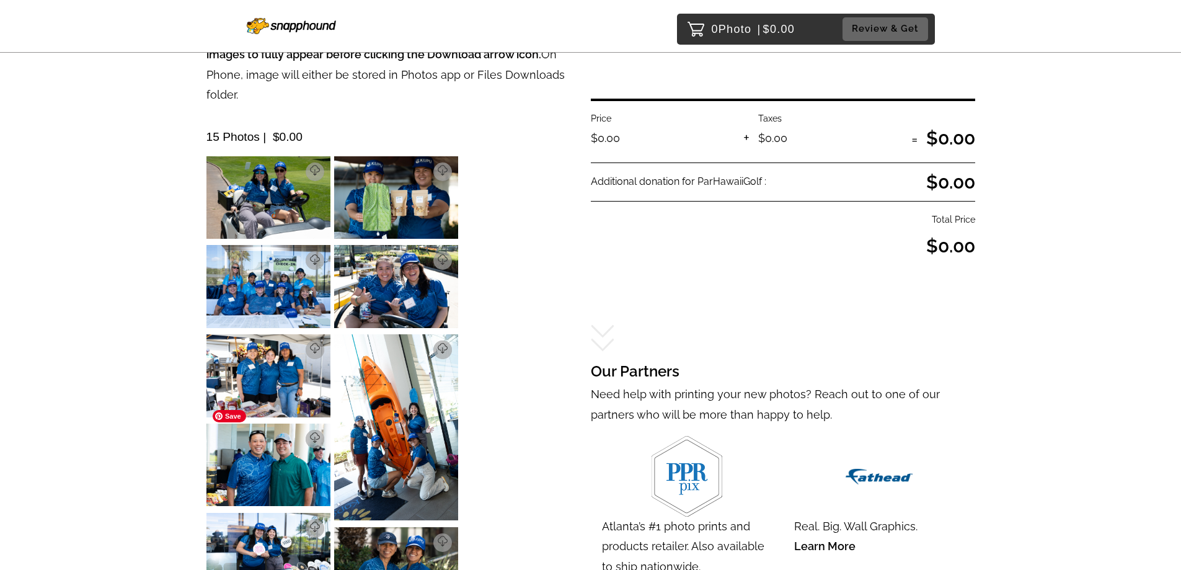
scroll to position [305, 0]
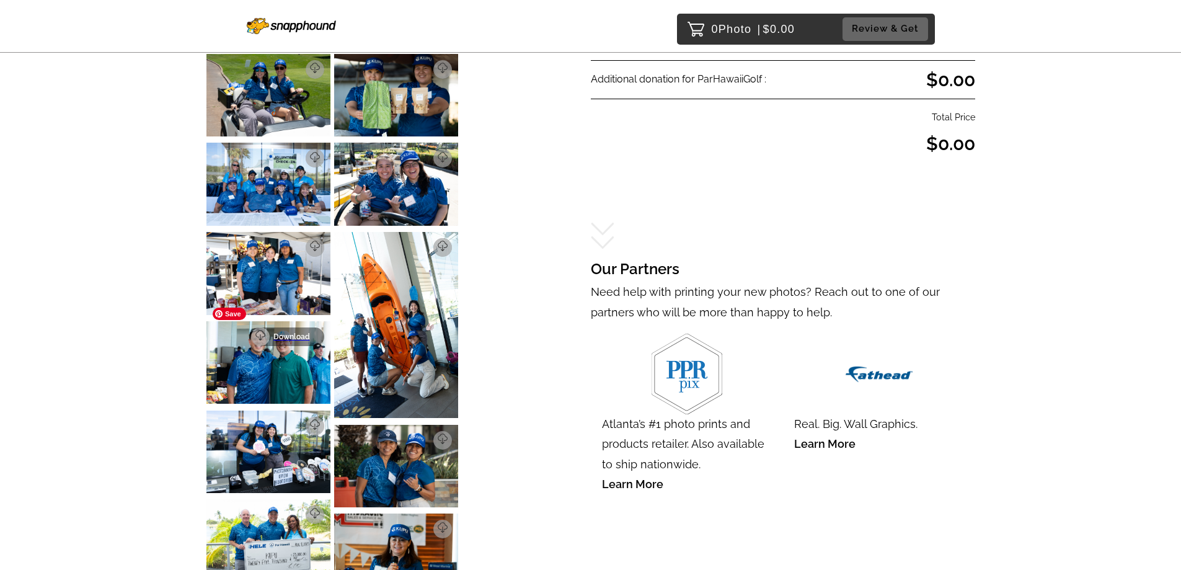
click at [314, 332] on p "Download" at bounding box center [294, 336] width 43 height 9
click at [311, 411] on img at bounding box center [269, 452] width 124 height 82
click at [443, 436] on p "Download" at bounding box center [422, 440] width 43 height 9
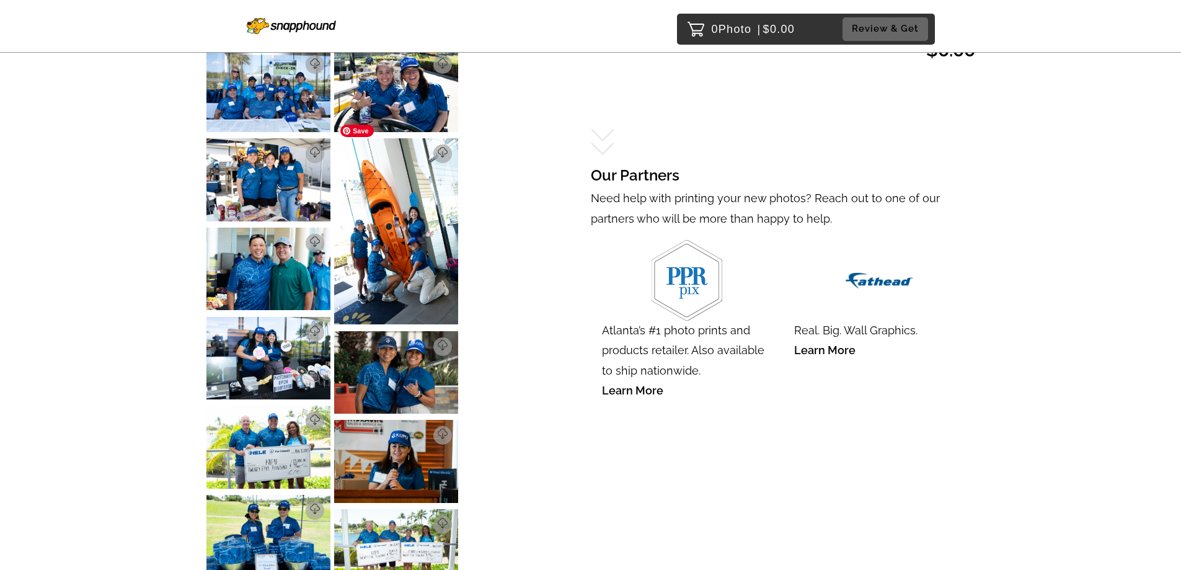
scroll to position [491, 0]
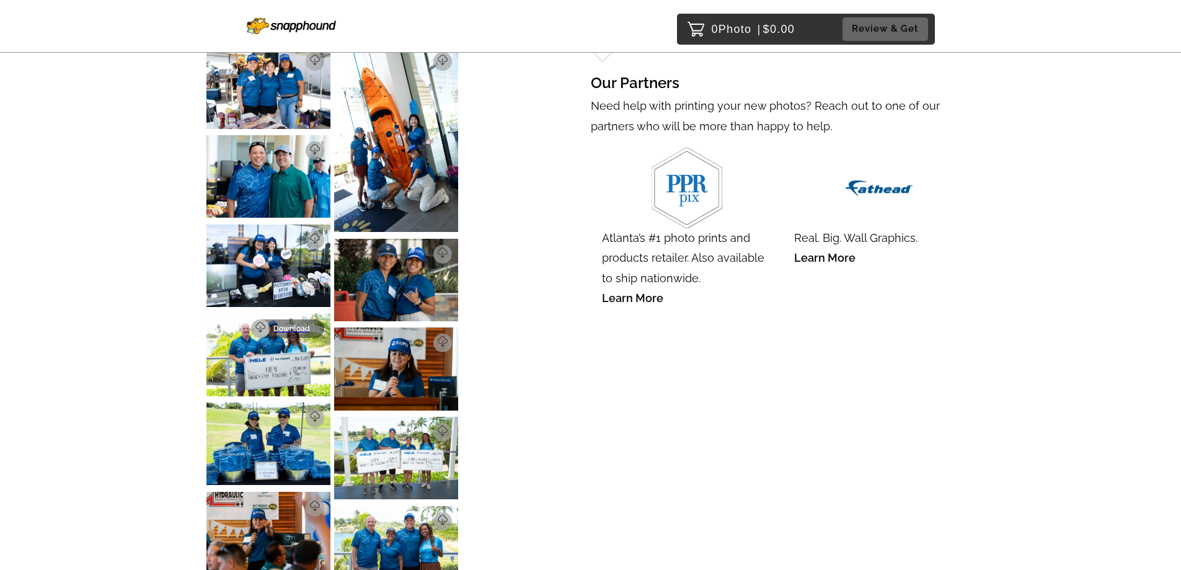
click at [309, 324] on p "Download" at bounding box center [294, 328] width 43 height 9
click at [436, 339] on p "Download" at bounding box center [422, 343] width 43 height 9
click at [313, 409] on link "Download" at bounding box center [287, 418] width 73 height 19
click at [430, 428] on p "Download" at bounding box center [422, 432] width 43 height 9
click at [301, 503] on p "Download" at bounding box center [294, 507] width 43 height 9
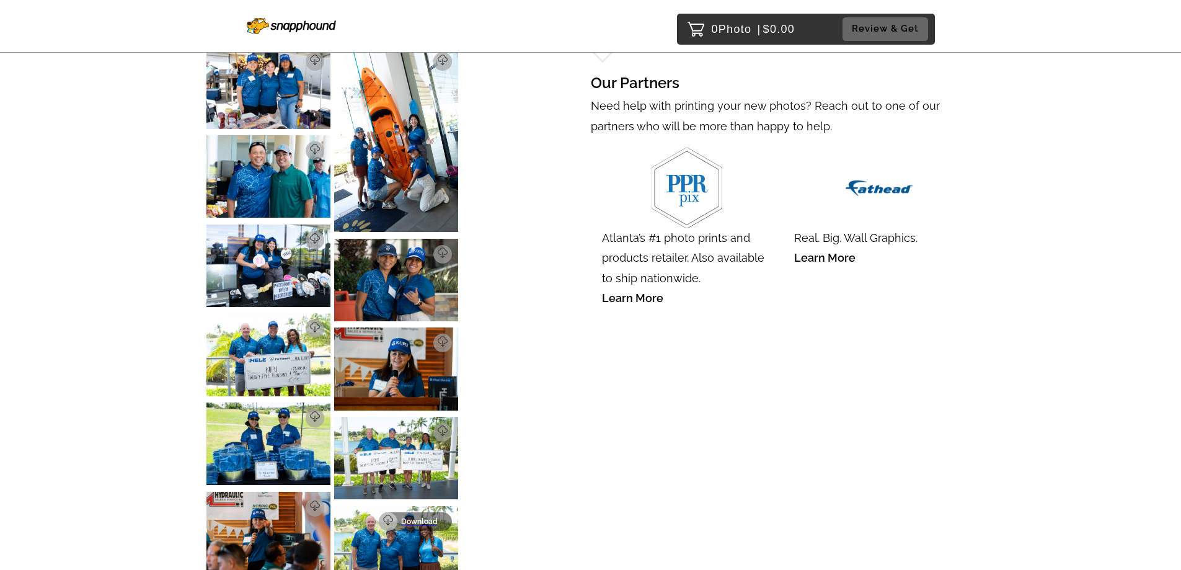
click at [438, 517] on p "Download" at bounding box center [422, 521] width 43 height 9
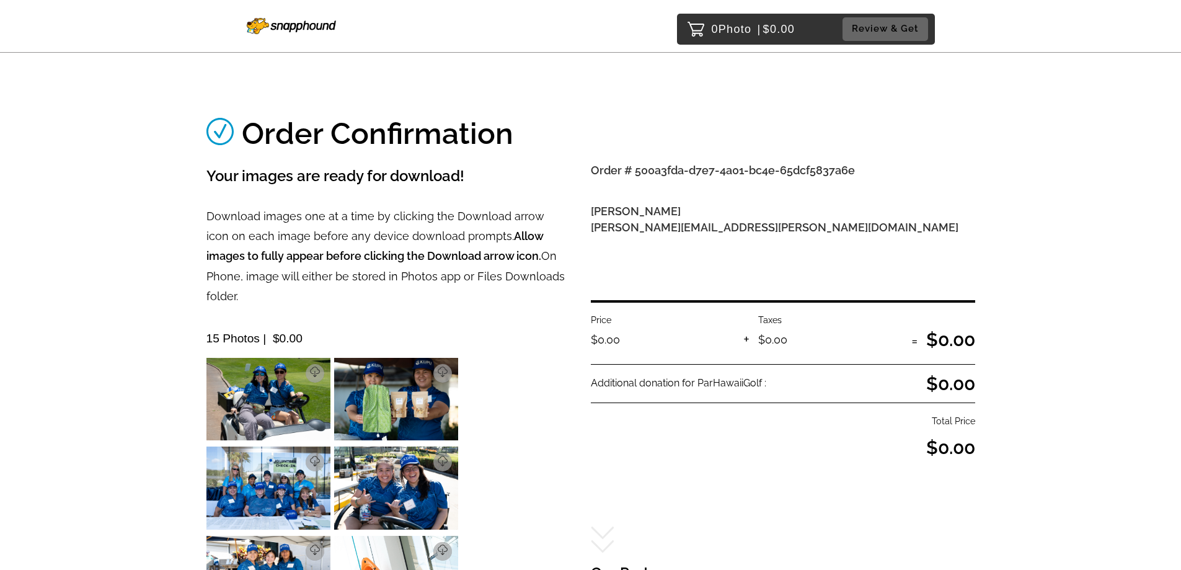
scroll to position [0, 0]
